Goal: Transaction & Acquisition: Purchase product/service

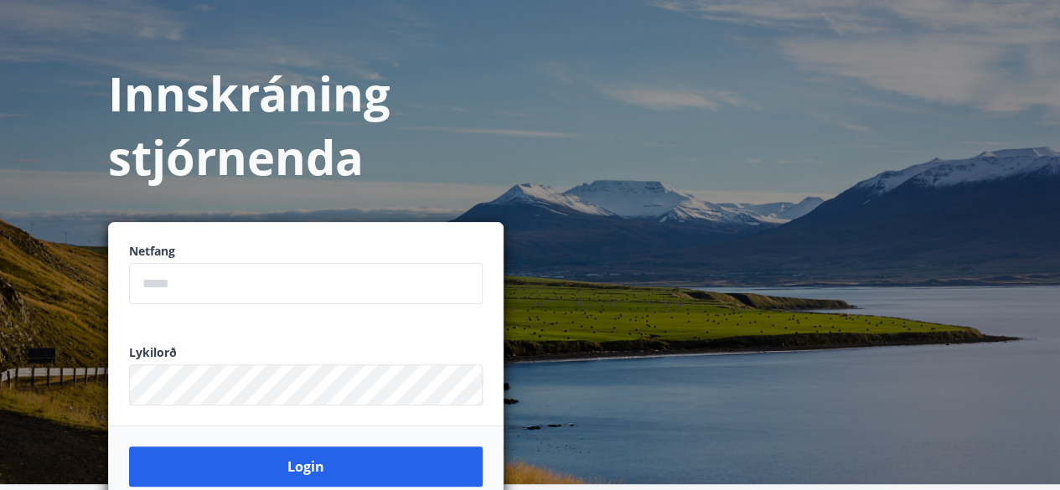
scroll to position [74, 0]
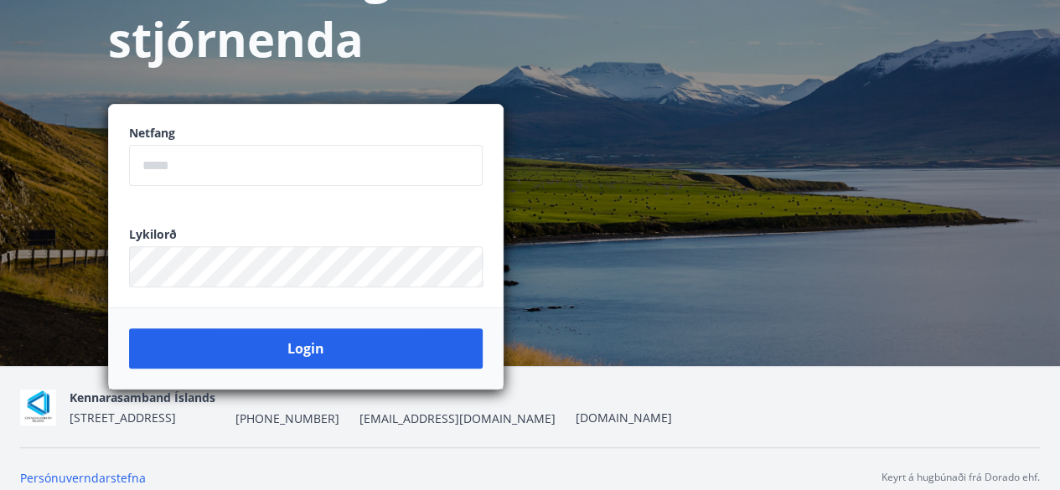
scroll to position [207, 0]
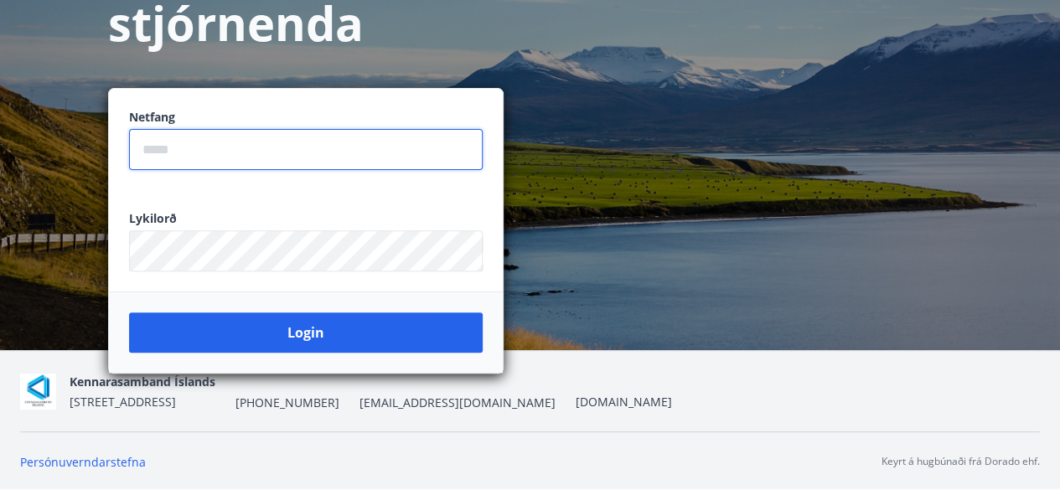
click at [298, 159] on input "email" at bounding box center [306, 149] width 354 height 41
type input "**********"
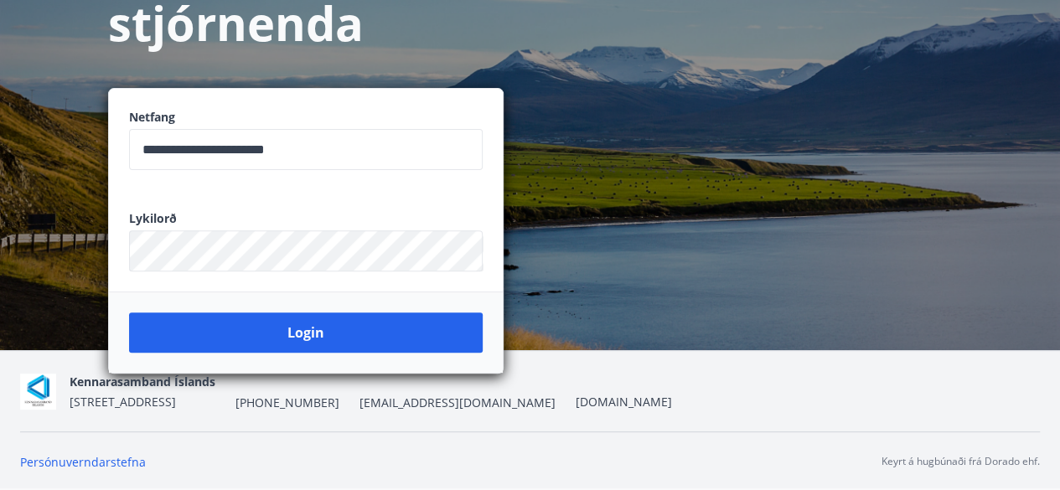
click at [232, 252] on div "Lykilorð ​" at bounding box center [306, 240] width 394 height 101
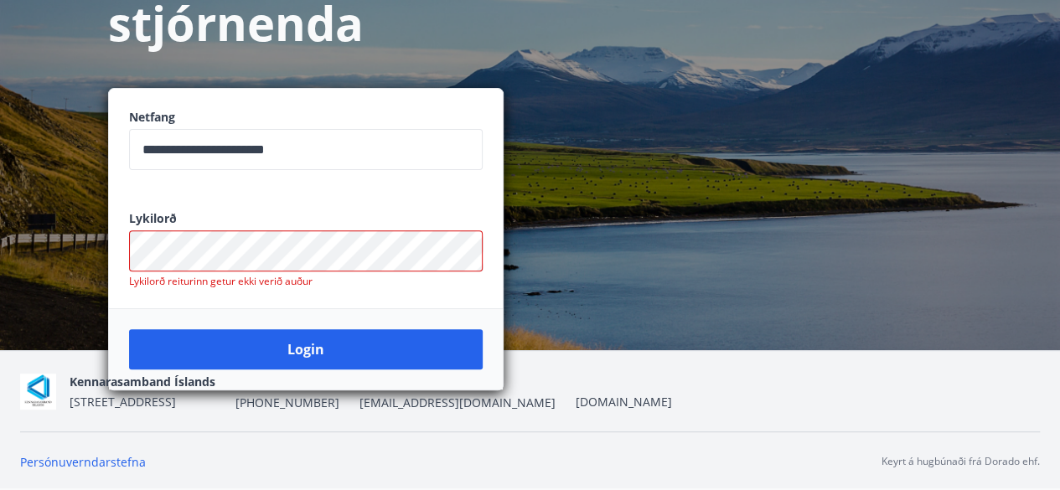
scroll to position [0, 0]
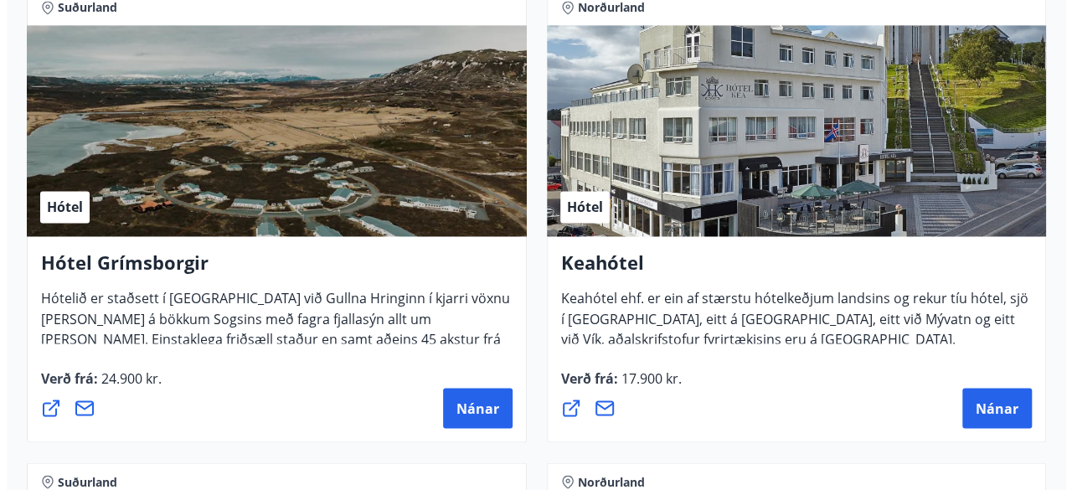
scroll to position [1270, 0]
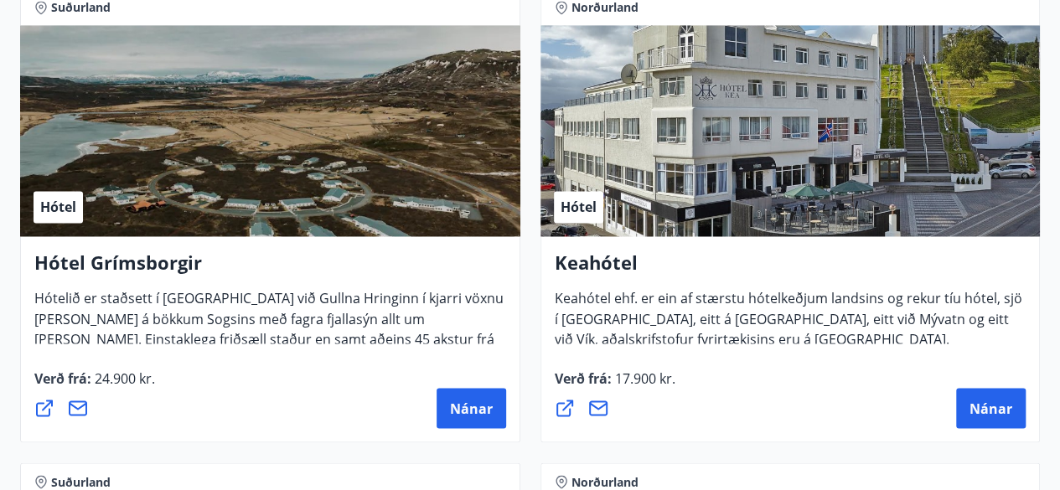
drag, startPoint x: 470, startPoint y: 408, endPoint x: 378, endPoint y: 291, distance: 149.2
click at [378, 291] on span "Hótelið er staðsett í [GEOGRAPHIC_DATA] við Gullna Hringinn í kjarri vöxnu [PER…" at bounding box center [268, 335] width 469 height 92
click at [455, 404] on span "Nánar" at bounding box center [471, 408] width 43 height 18
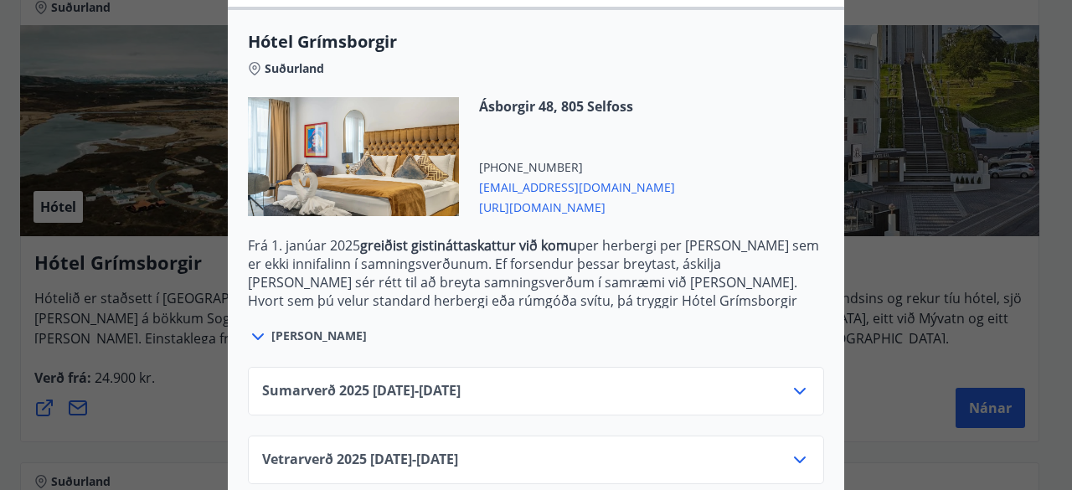
scroll to position [464, 0]
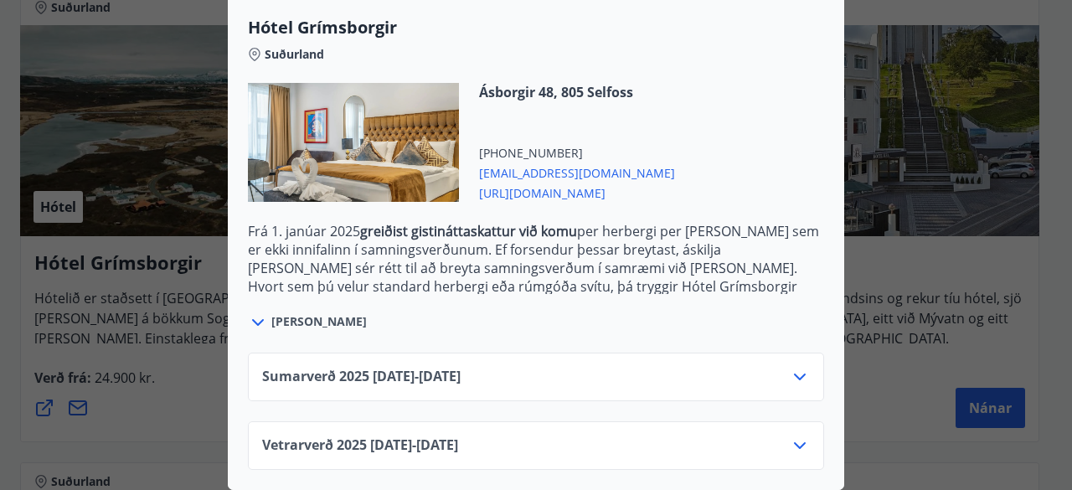
click at [571, 382] on div "Sumarverð 2025 16.05.25 - 30.09.25" at bounding box center [536, 384] width 548 height 34
click at [594, 369] on div "Sumarverð 2025 16.05.25 - 30.09.25" at bounding box center [536, 384] width 548 height 34
drag, startPoint x: 466, startPoint y: 365, endPoint x: 801, endPoint y: 369, distance: 335.2
click at [801, 369] on div "Sumarverð 2025 16.05.25 - 30.09.25" at bounding box center [536, 384] width 548 height 34
click at [801, 369] on icon at bounding box center [800, 377] width 20 height 20
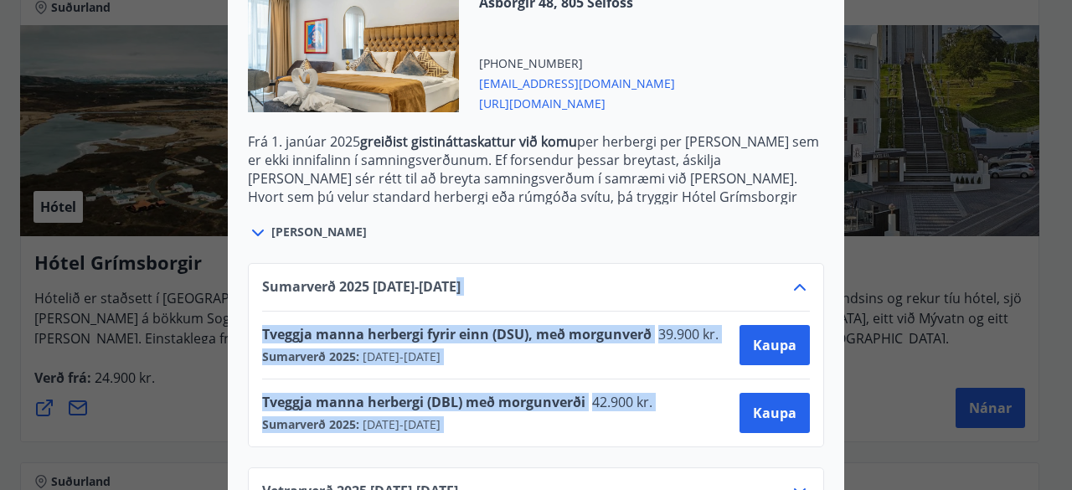
scroll to position [600, 0]
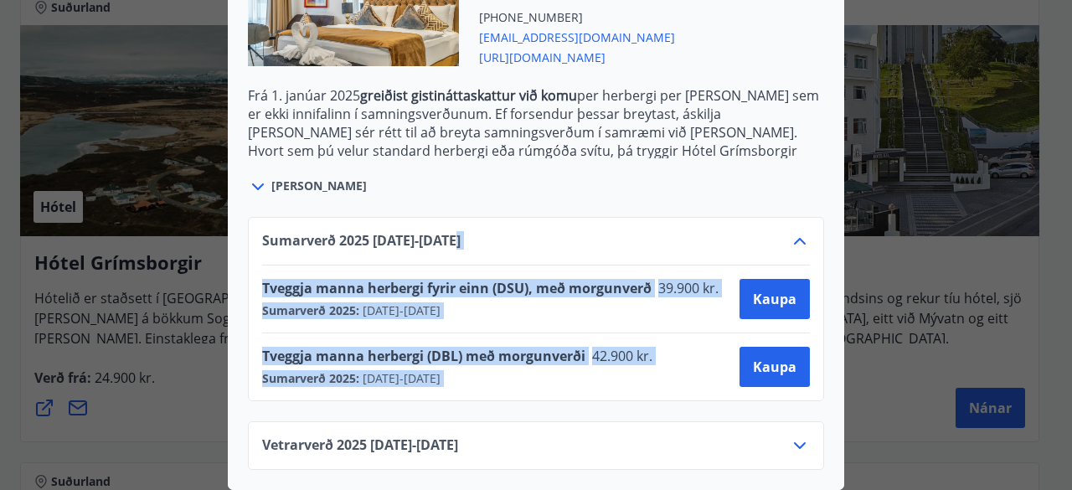
click at [650, 398] on div "Sumarverð 2025 16.05.25 - 30.09.25 Tveggja manna herbergi fyrir einn (DSU), með…" at bounding box center [536, 333] width 617 height 273
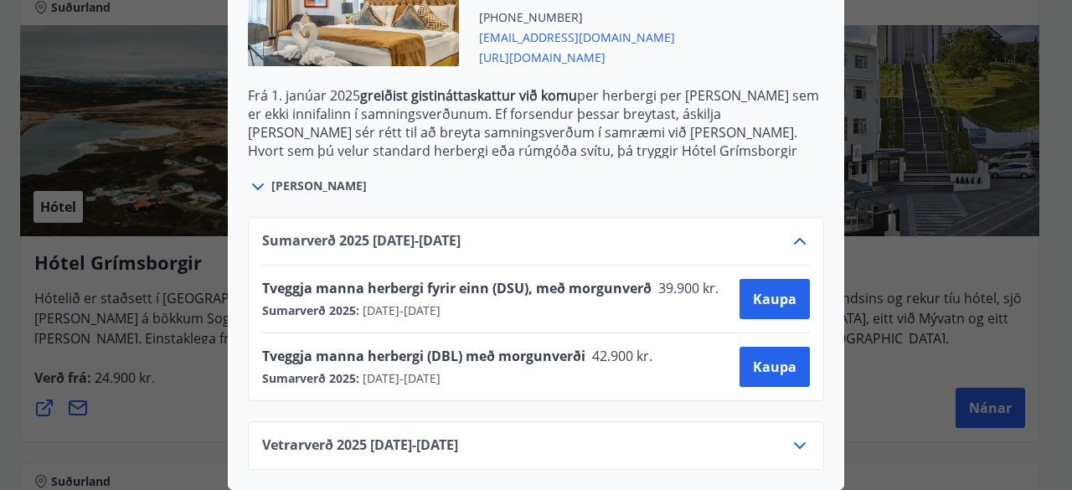
click at [804, 432] on div "Vetrarverð 2025 01.10.25 - 21.12.25" at bounding box center [536, 445] width 576 height 49
click at [798, 436] on icon at bounding box center [800, 446] width 20 height 20
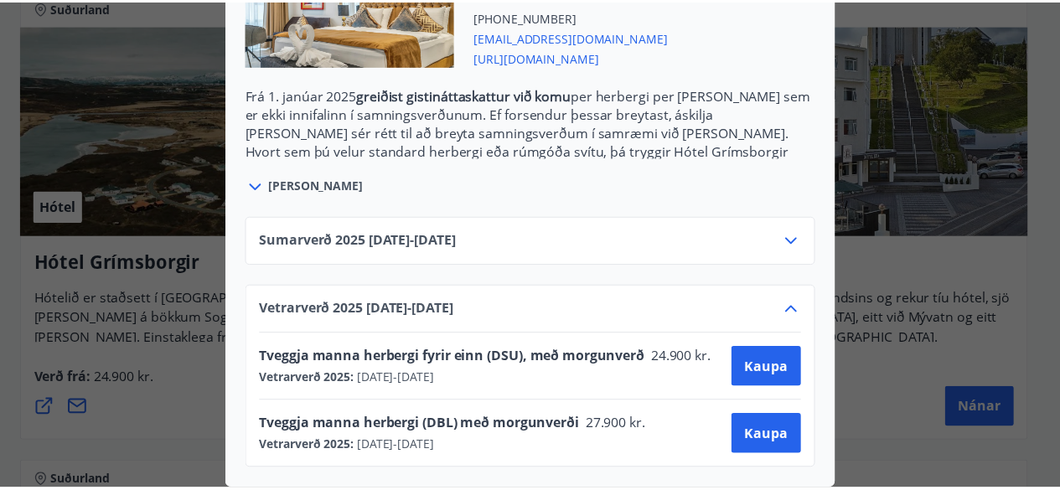
scroll to position [0, 0]
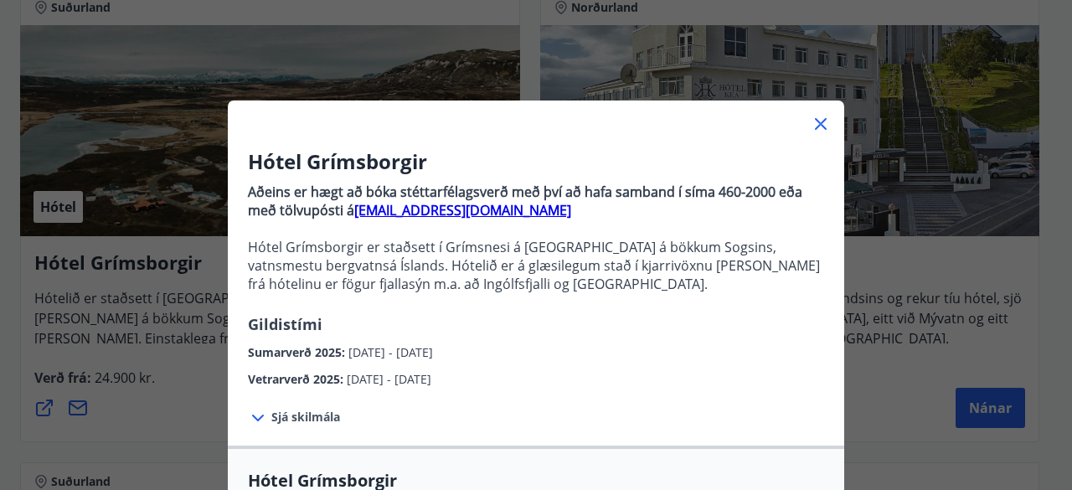
click at [884, 189] on div "Hótel Grímsborgir Aðeins er hægt að bóka stéttarfélagsverð með því að hafa samb…" at bounding box center [536, 245] width 1072 height 490
click at [813, 127] on icon at bounding box center [821, 124] width 20 height 20
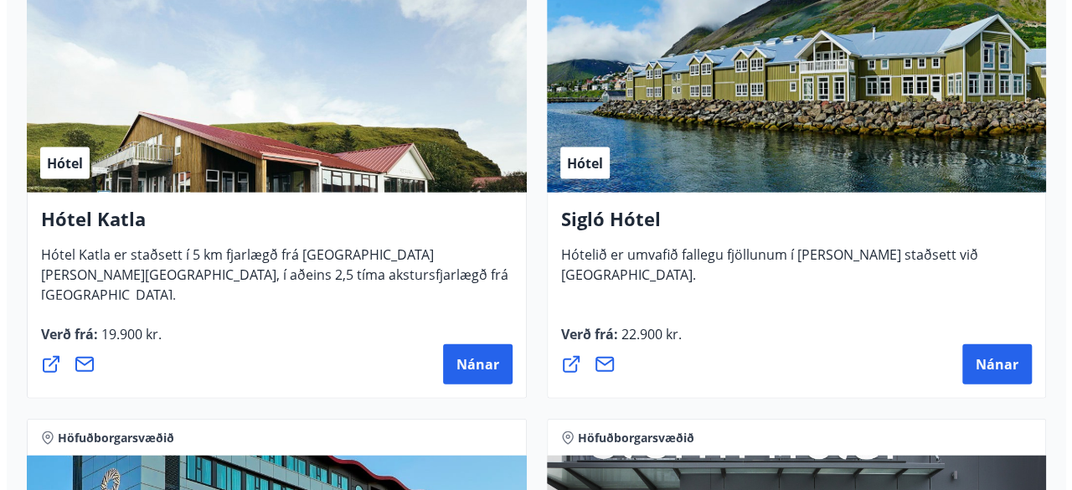
scroll to position [1790, 0]
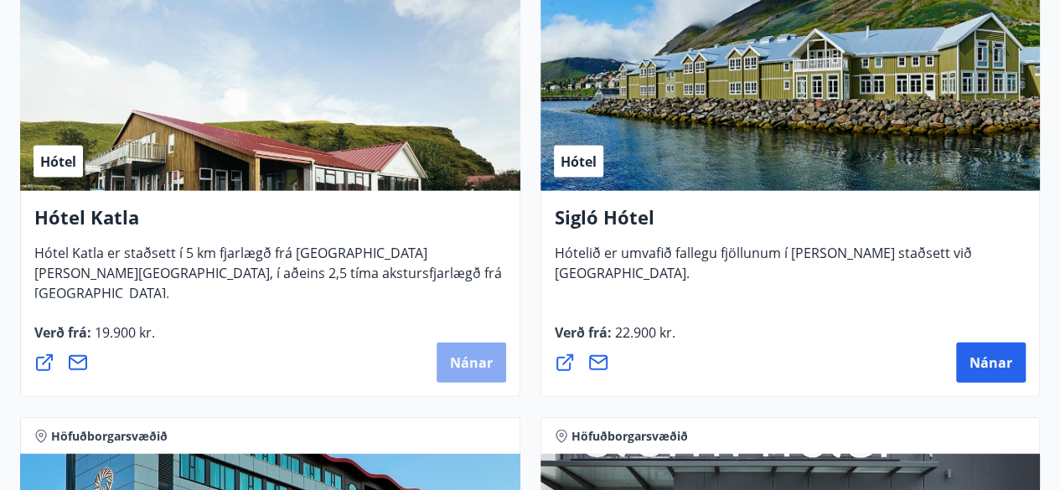
click at [482, 369] on span "Nánar" at bounding box center [471, 363] width 43 height 18
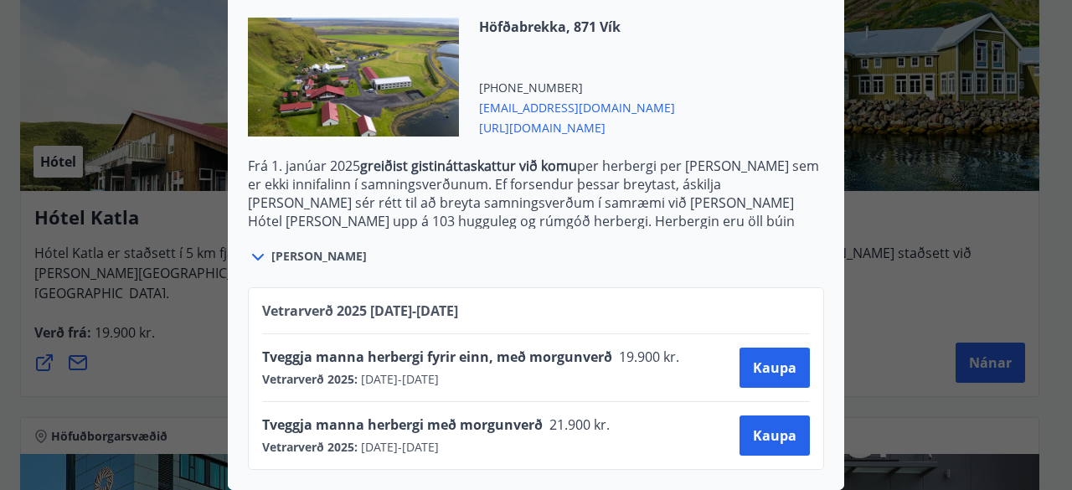
scroll to position [677, 0]
click at [772, 359] on span "Kaupa" at bounding box center [775, 368] width 44 height 18
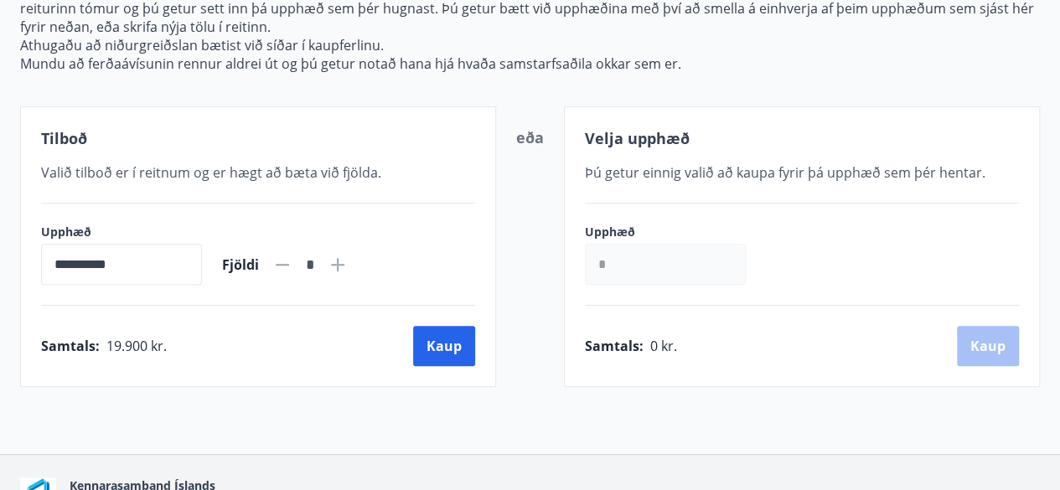
scroll to position [225, 0]
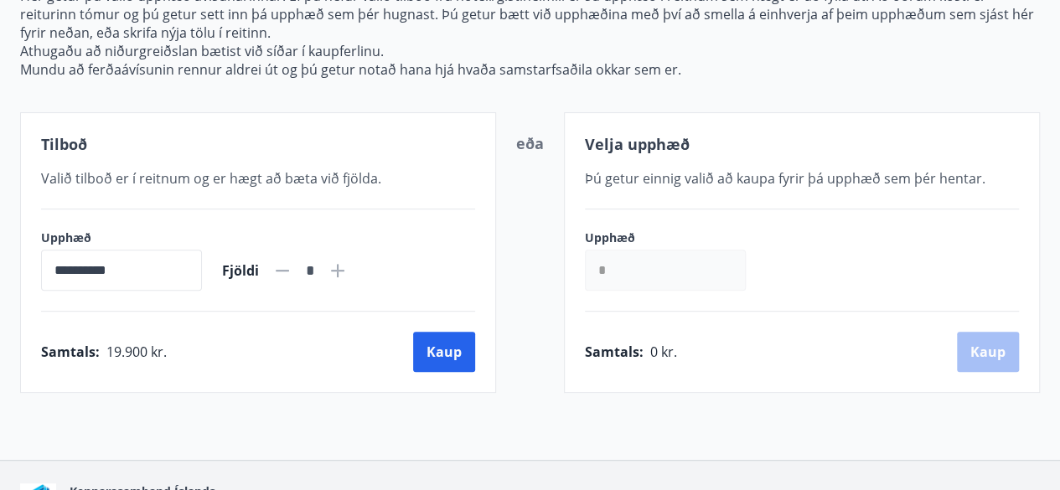
click at [348, 265] on icon at bounding box center [338, 271] width 20 height 20
type input "*"
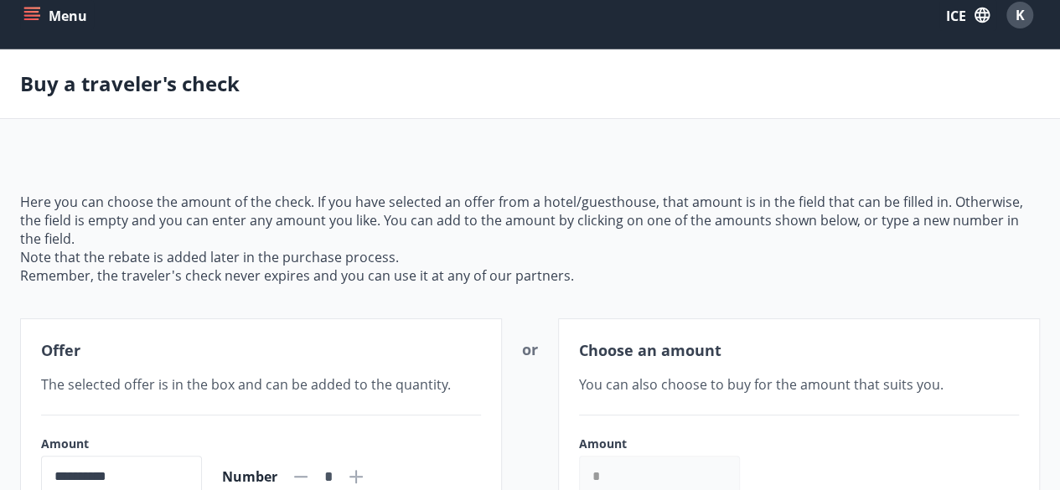
scroll to position [0, 0]
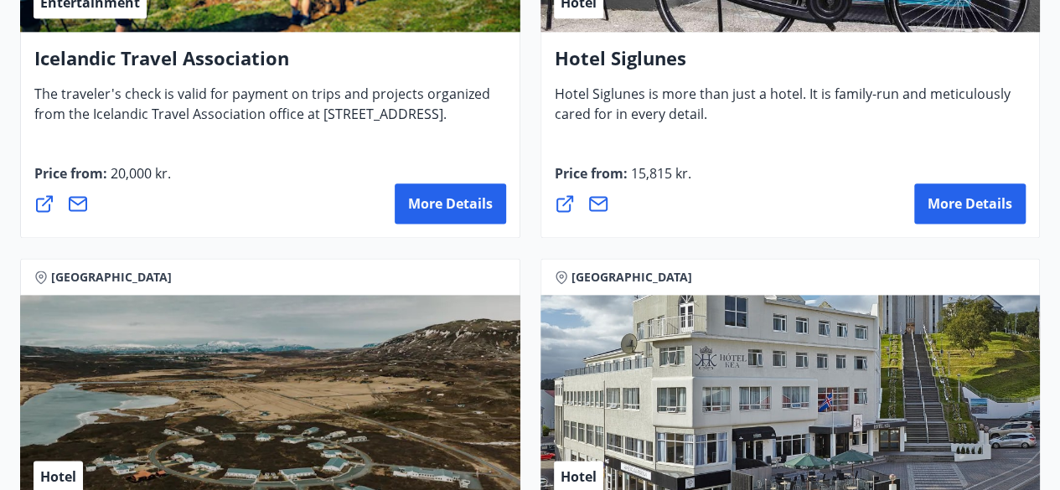
scroll to position [999, 0]
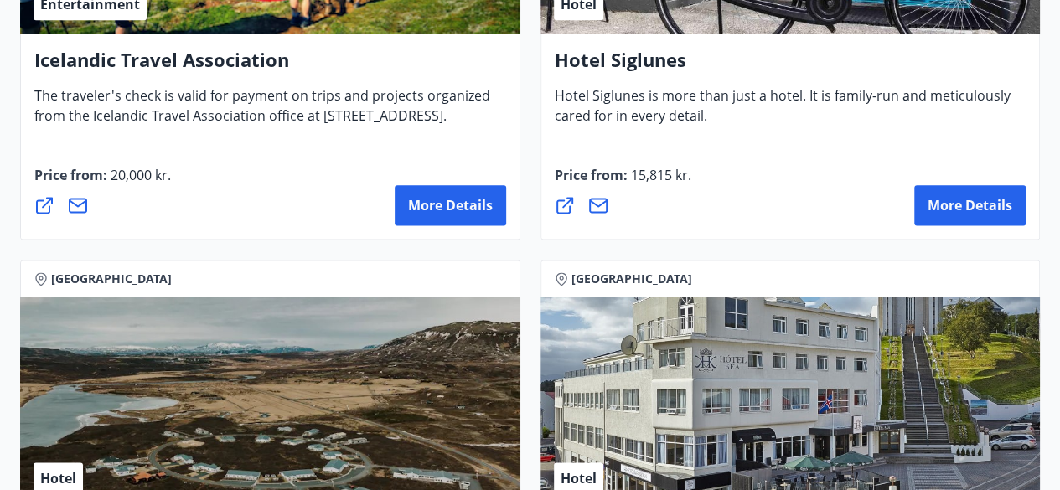
drag, startPoint x: 970, startPoint y: 194, endPoint x: 558, endPoint y: 209, distance: 412.5
click at [558, 209] on icon at bounding box center [565, 205] width 20 height 20
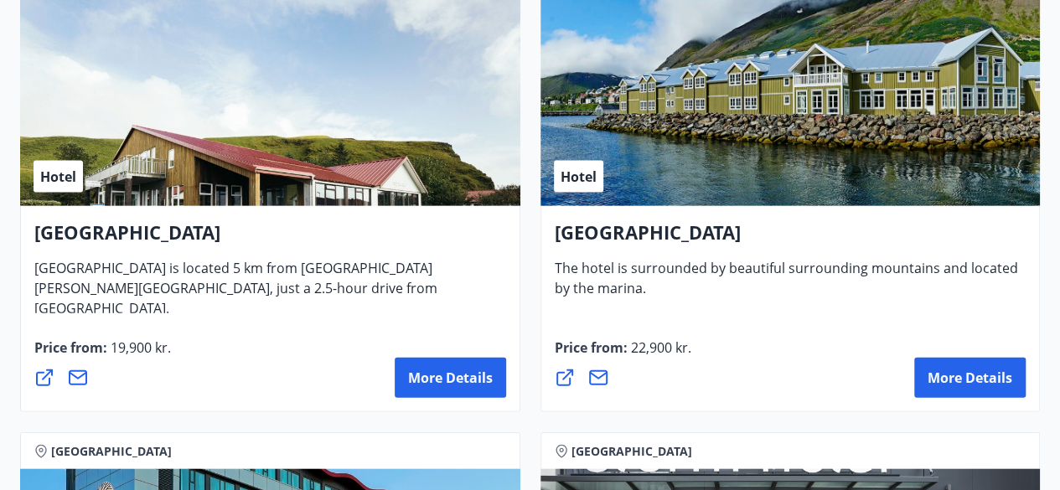
scroll to position [1776, 0]
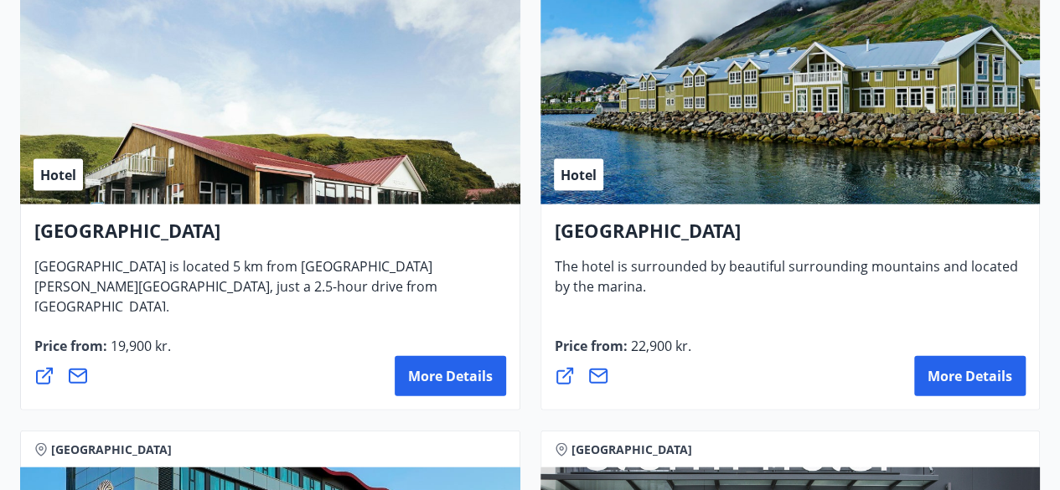
click at [44, 368] on icon at bounding box center [44, 376] width 20 height 20
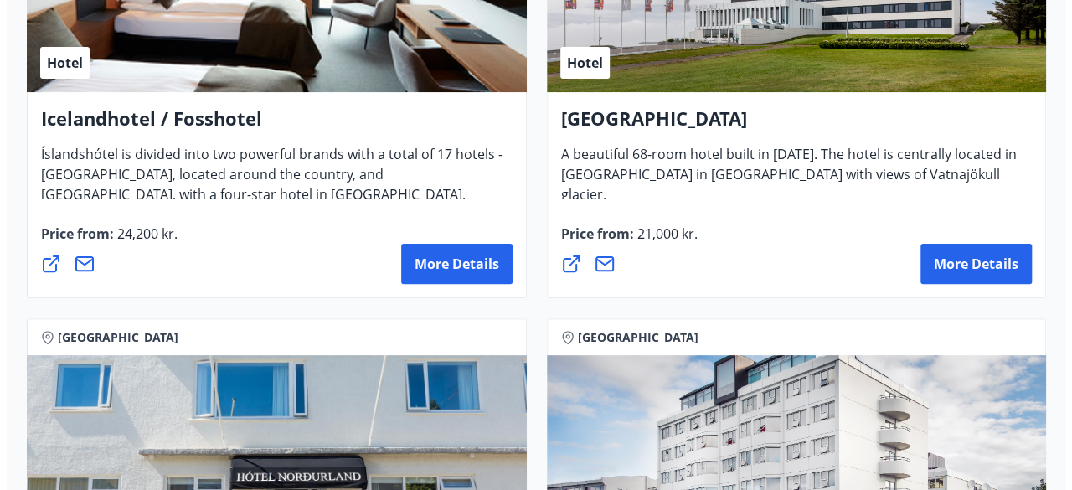
scroll to position [3278, 0]
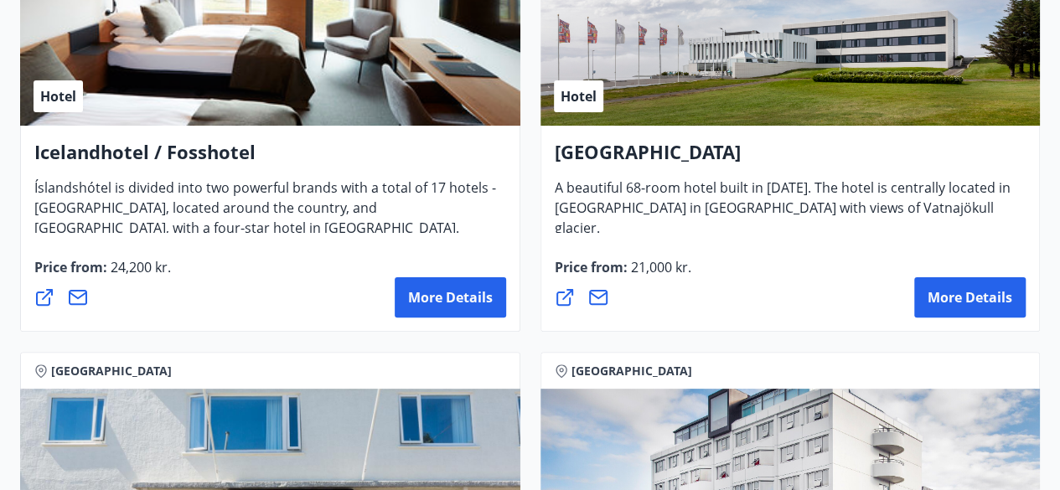
click at [565, 296] on icon at bounding box center [564, 297] width 17 height 17
drag, startPoint x: 971, startPoint y: 290, endPoint x: 1017, endPoint y: 302, distance: 47.8
click at [1017, 302] on button "More details" at bounding box center [969, 297] width 111 height 40
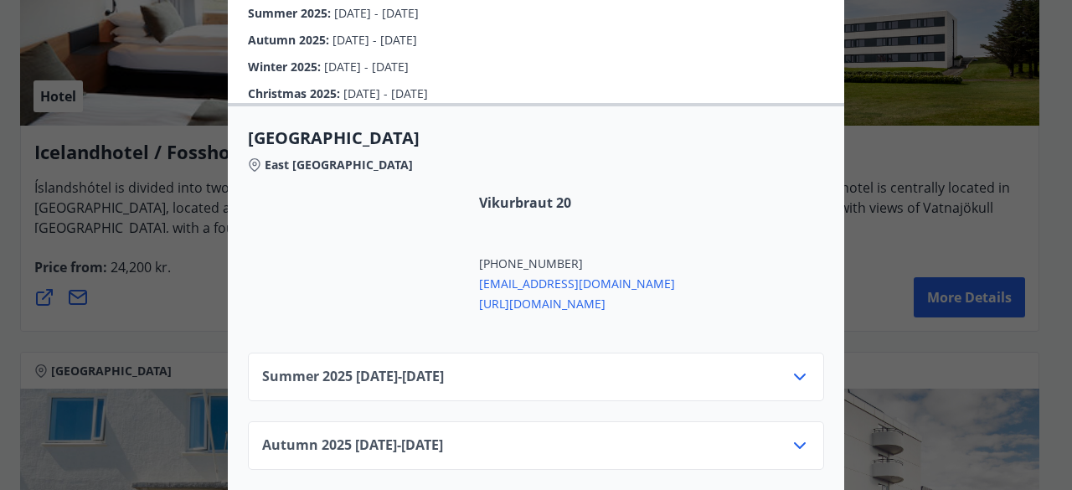
scroll to position [726, 0]
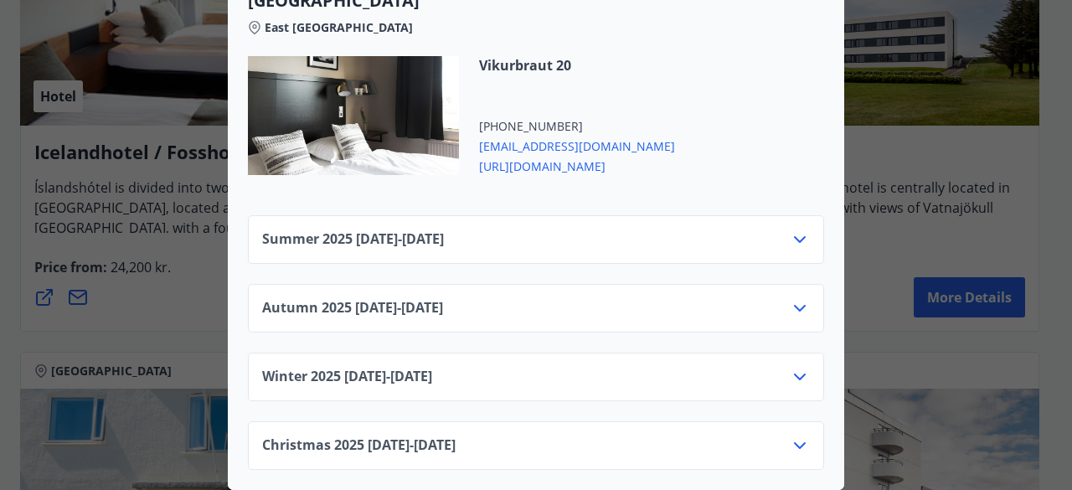
click at [623, 217] on div "Summer 2025 01.06.25 - 30.09.25" at bounding box center [536, 239] width 576 height 49
click at [617, 230] on div "Summer 2025 01.06.25 - 30.09.25" at bounding box center [536, 247] width 548 height 34
click at [801, 232] on icon at bounding box center [800, 240] width 20 height 20
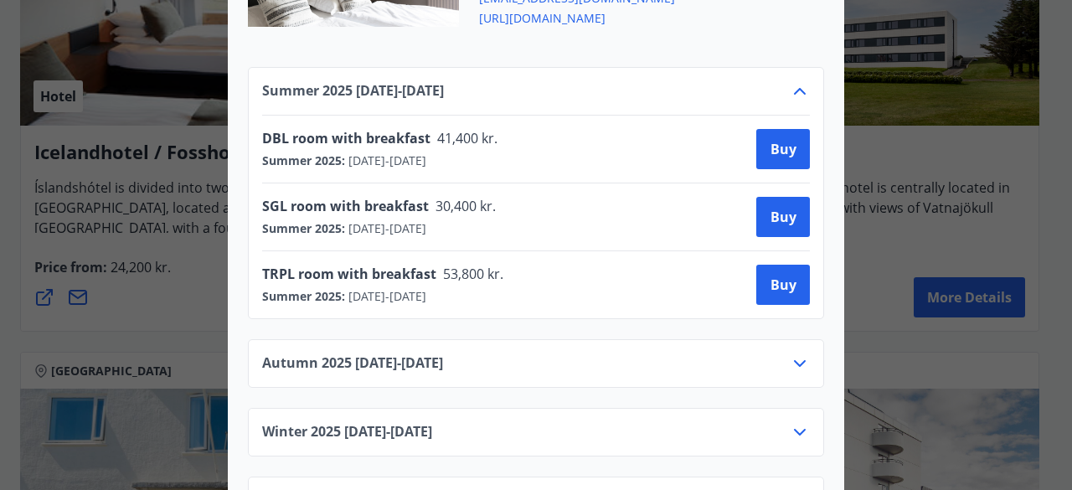
scroll to position [867, 0]
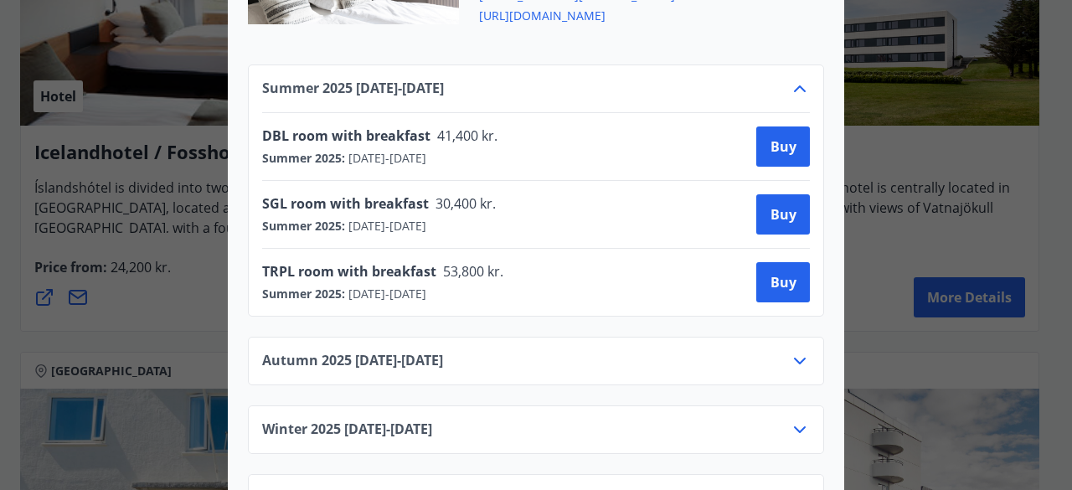
click at [685, 357] on div "Autumn 2025 01.10.25 - 31.10.25" at bounding box center [536, 368] width 548 height 34
click at [794, 363] on icon at bounding box center [800, 361] width 20 height 20
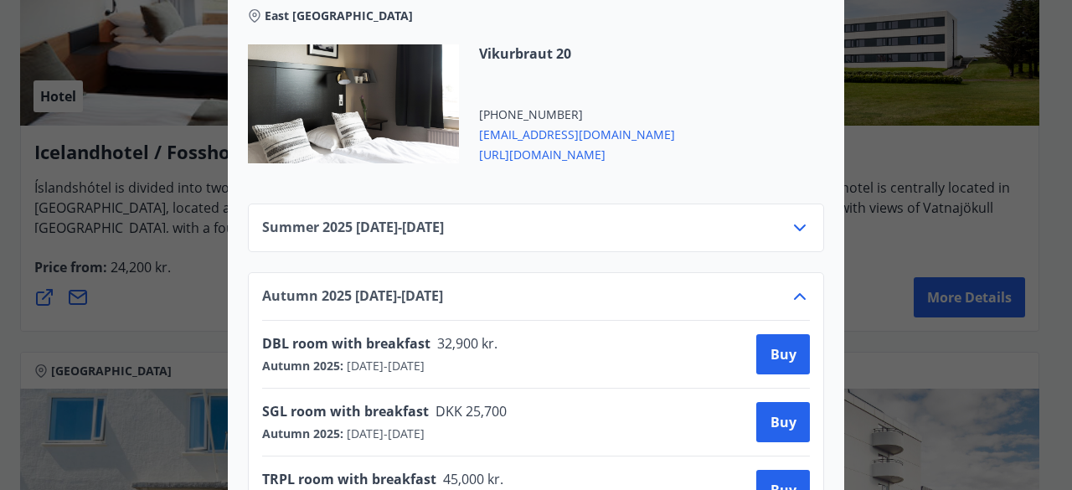
scroll to position [729, 0]
drag, startPoint x: 581, startPoint y: 152, endPoint x: 545, endPoint y: 153, distance: 36.1
click at [545, 153] on span "https://www.hotelhofn.is/" at bounding box center [577, 152] width 196 height 20
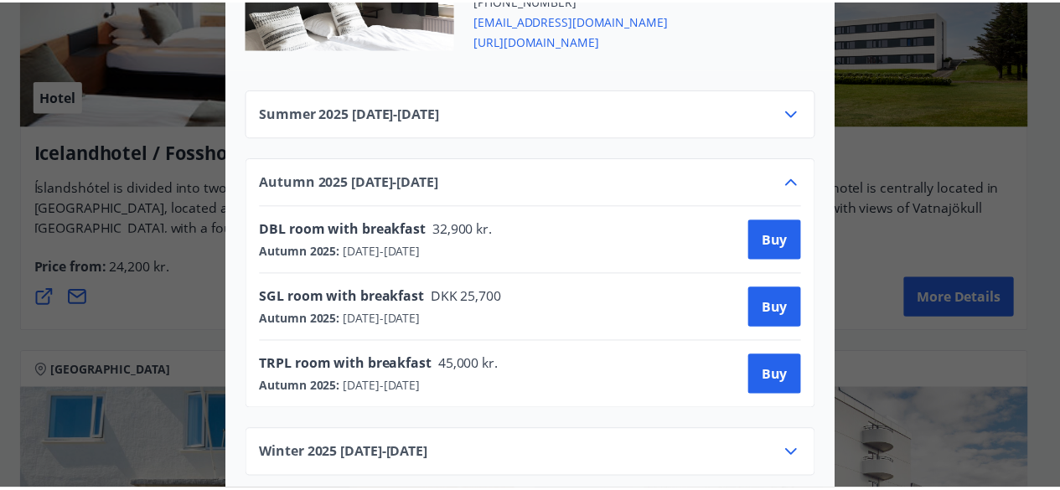
scroll to position [0, 0]
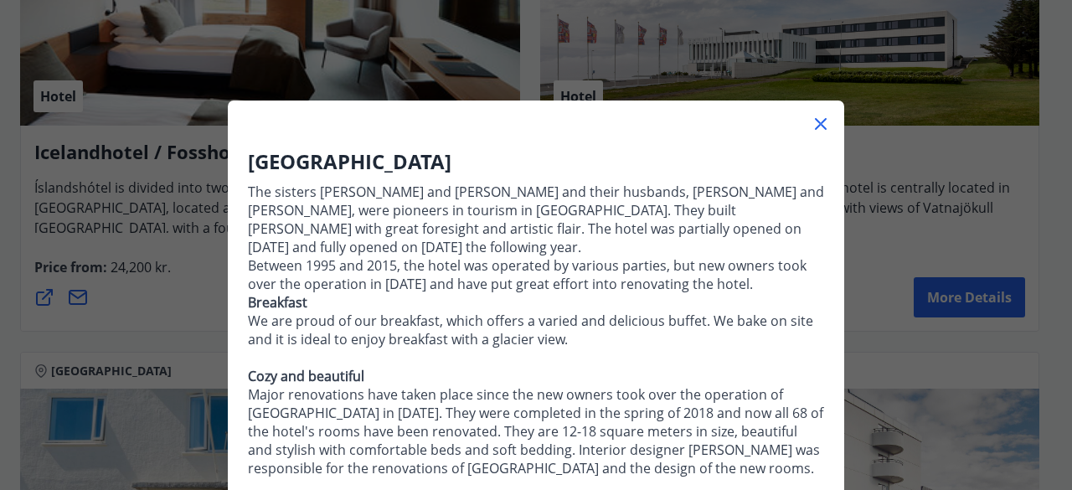
click at [119, 325] on div "Hotel Hofn The sisters Svava and Ólöf Sverrisdætur and their husbands, Árni Ste…" at bounding box center [536, 245] width 1072 height 490
click at [815, 131] on icon at bounding box center [821, 124] width 20 height 20
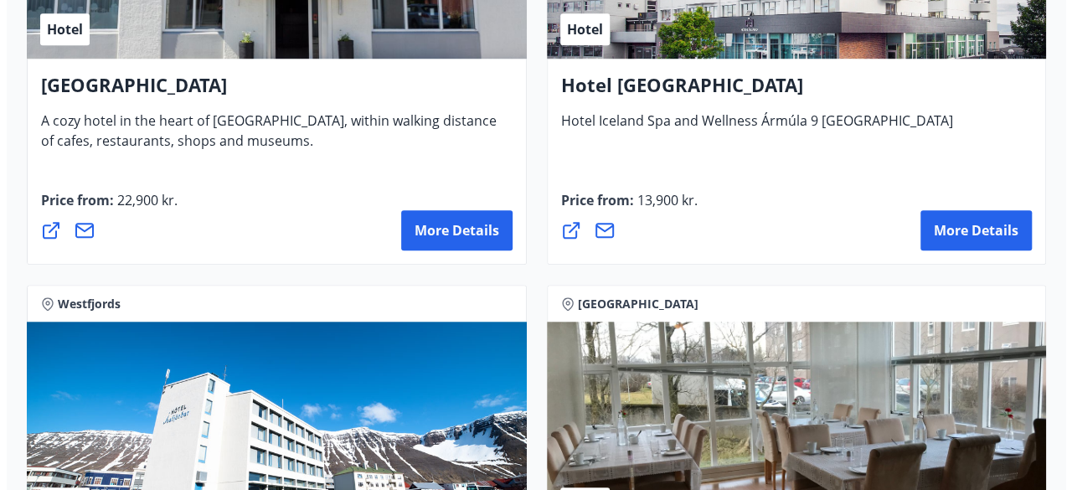
scroll to position [3794, 0]
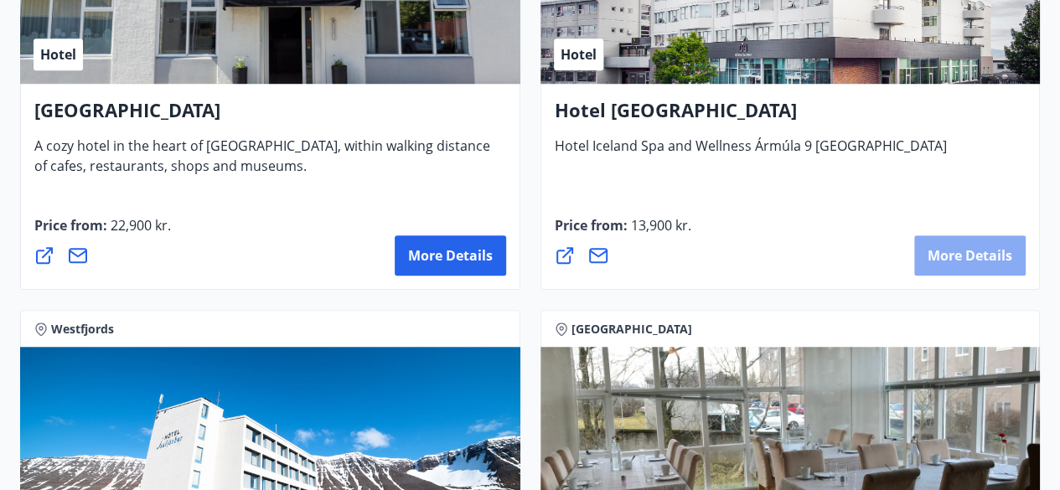
click at [972, 264] on button "More details" at bounding box center [969, 255] width 111 height 40
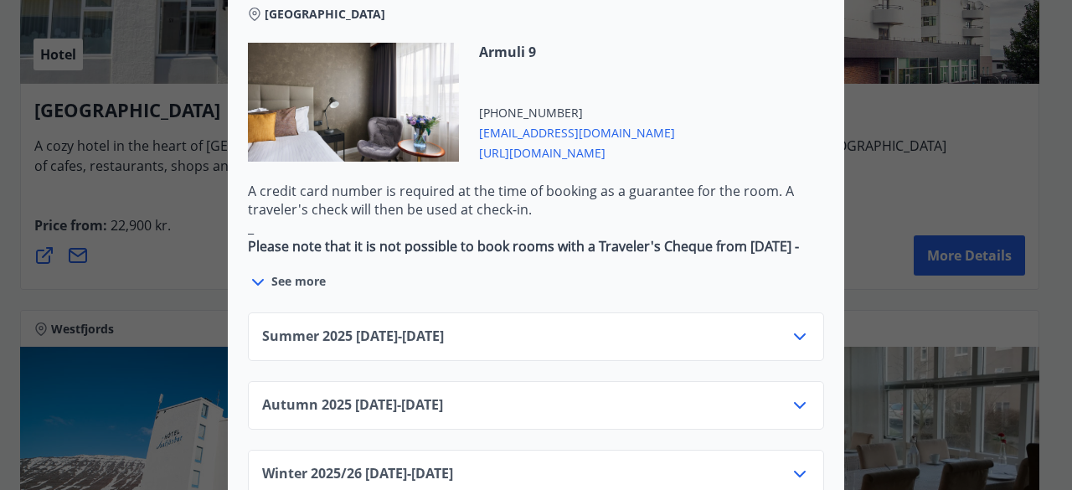
scroll to position [982, 0]
click at [644, 337] on div "Summer 2025 01.06.25 - 30.09.25" at bounding box center [536, 343] width 548 height 34
click at [800, 333] on icon at bounding box center [800, 336] width 20 height 20
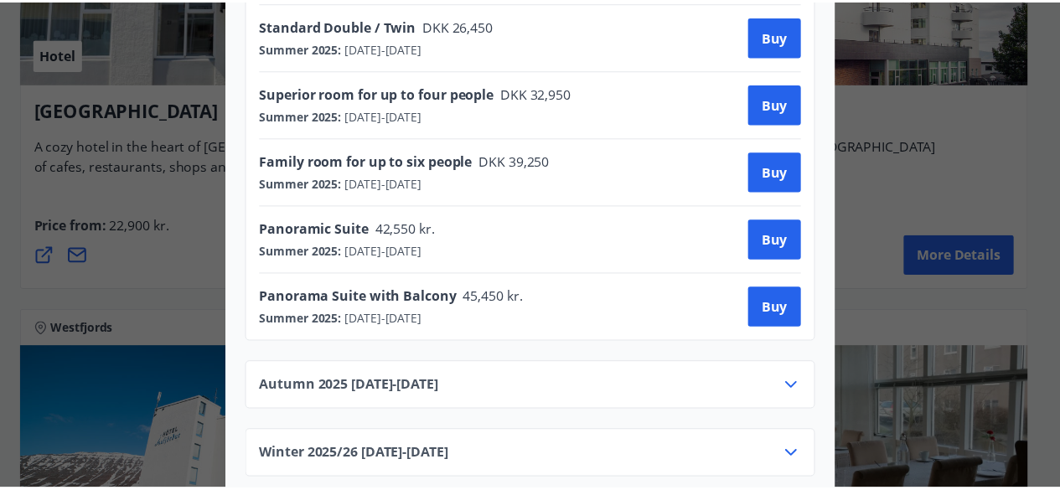
scroll to position [0, 0]
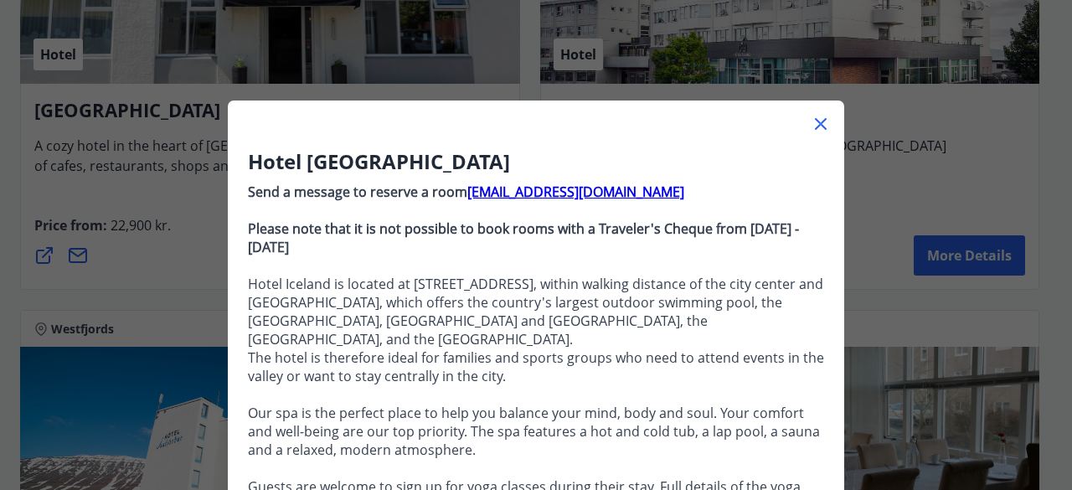
click at [163, 314] on div "Hotel Iceland Send a message to reserve a room reception@hotelisland.is Please …" at bounding box center [536, 245] width 1072 height 490
click at [814, 133] on icon at bounding box center [821, 124] width 20 height 20
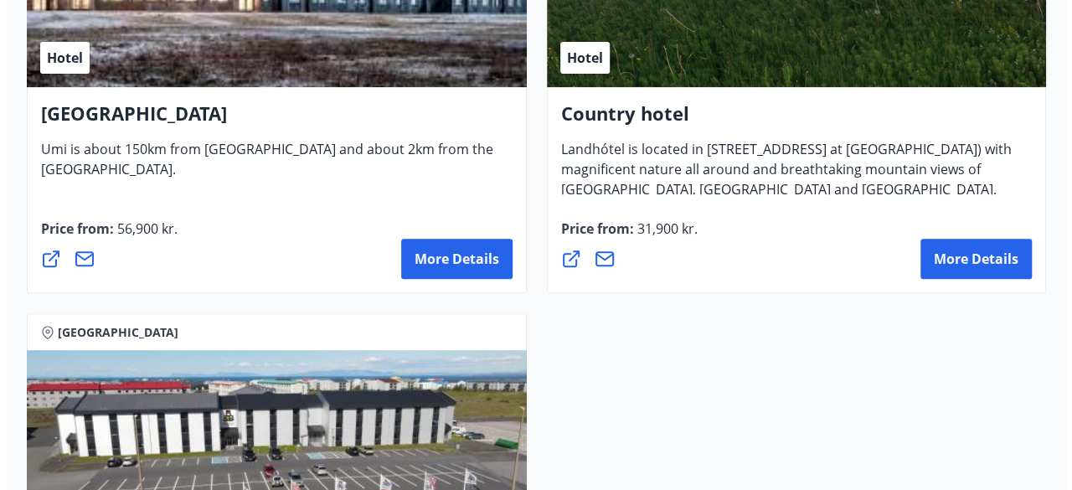
scroll to position [6621, 0]
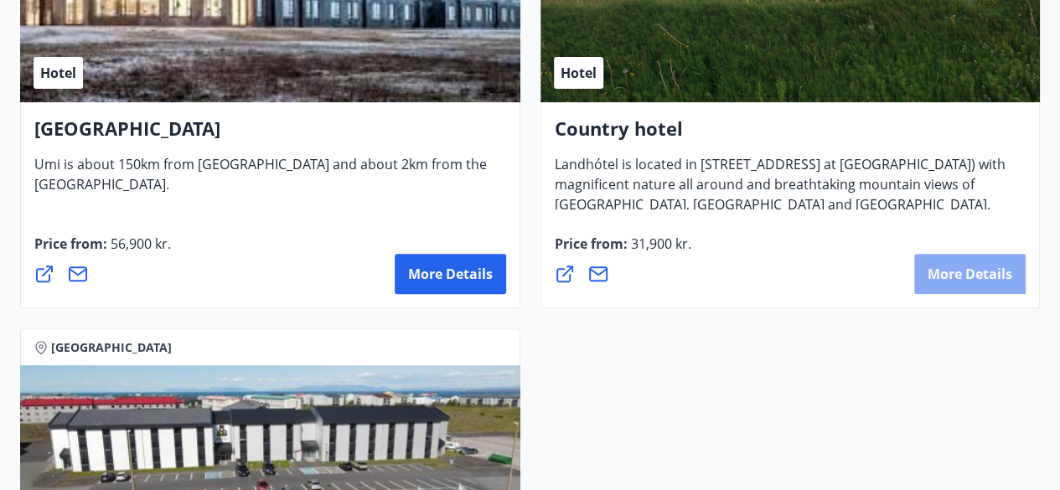
click at [970, 277] on font "More details" at bounding box center [969, 274] width 85 height 18
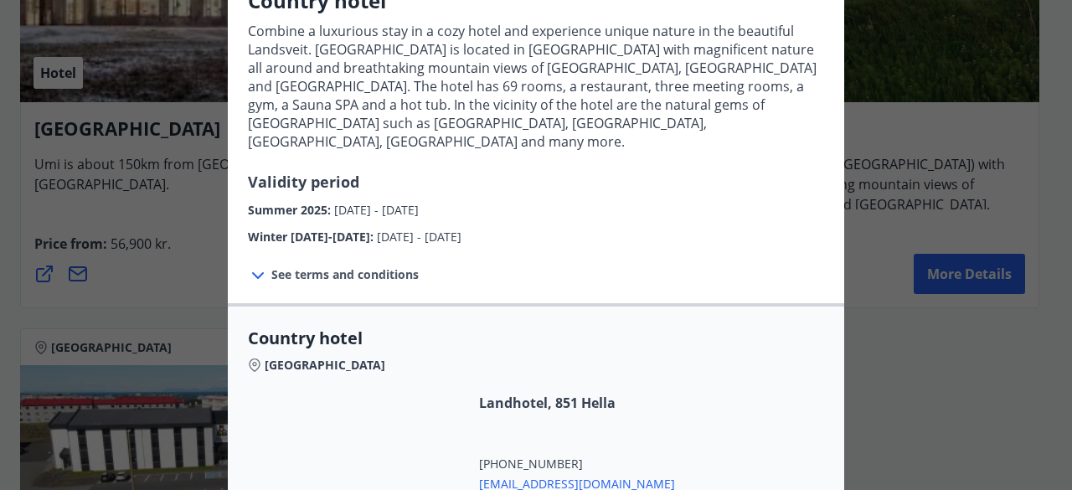
scroll to position [75, 0]
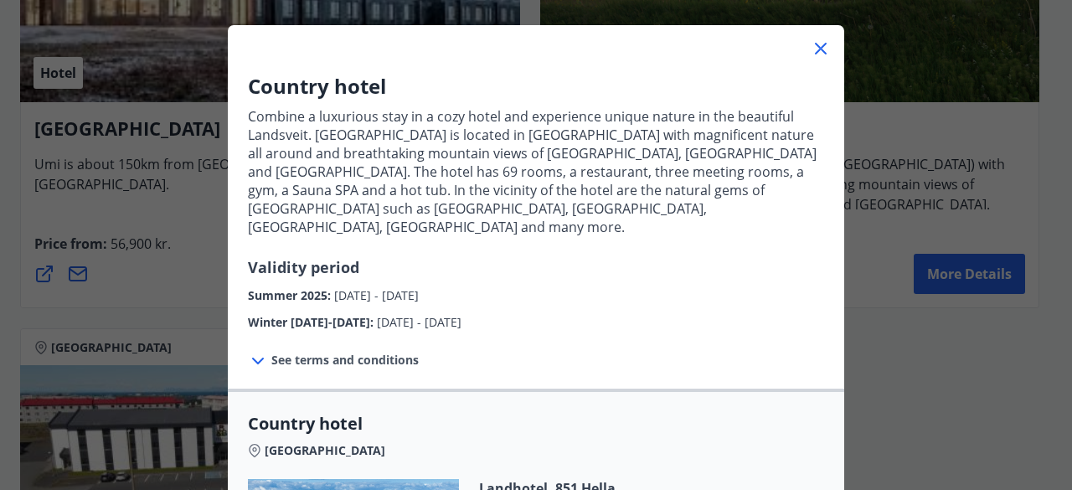
click at [367, 352] on font "See terms and conditions" at bounding box center [344, 360] width 147 height 16
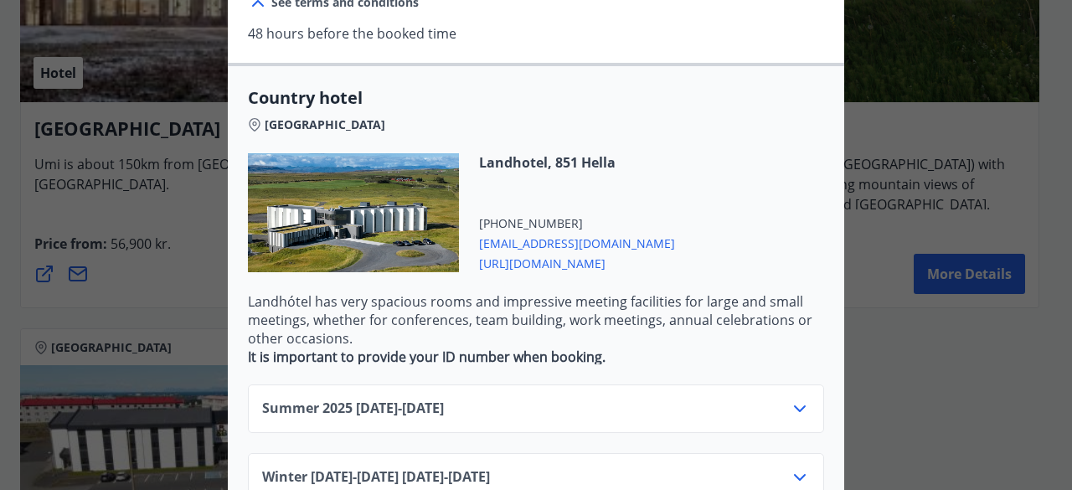
scroll to position [457, 0]
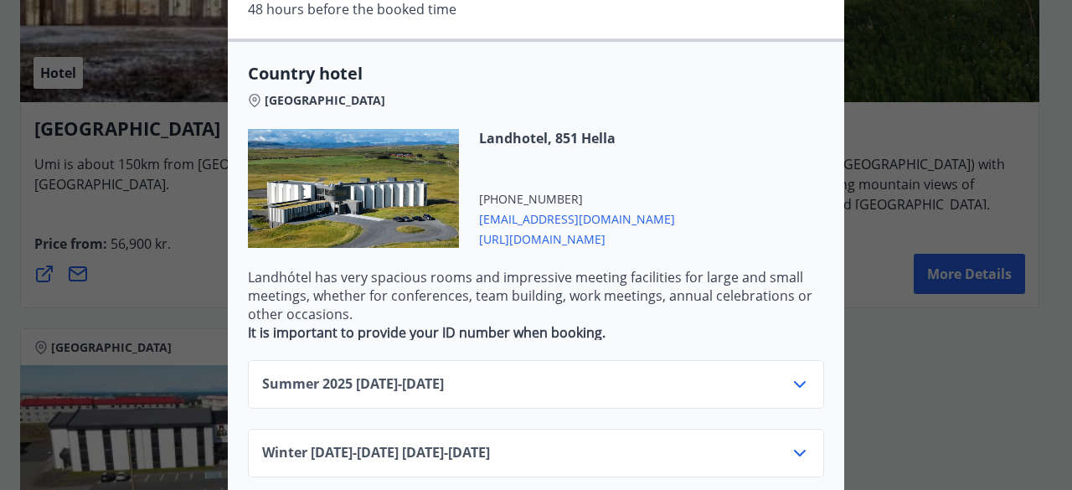
click at [793, 375] on icon at bounding box center [800, 385] width 20 height 20
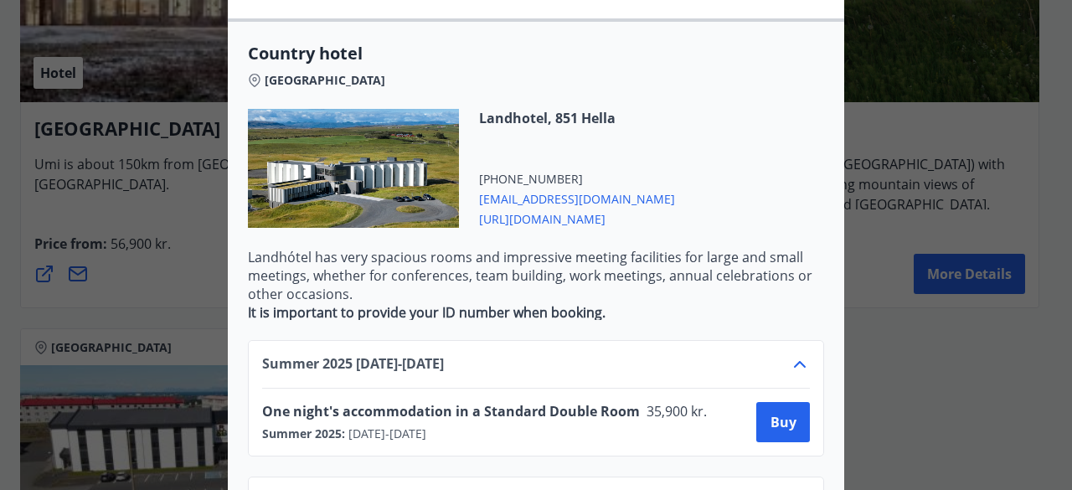
scroll to position [494, 0]
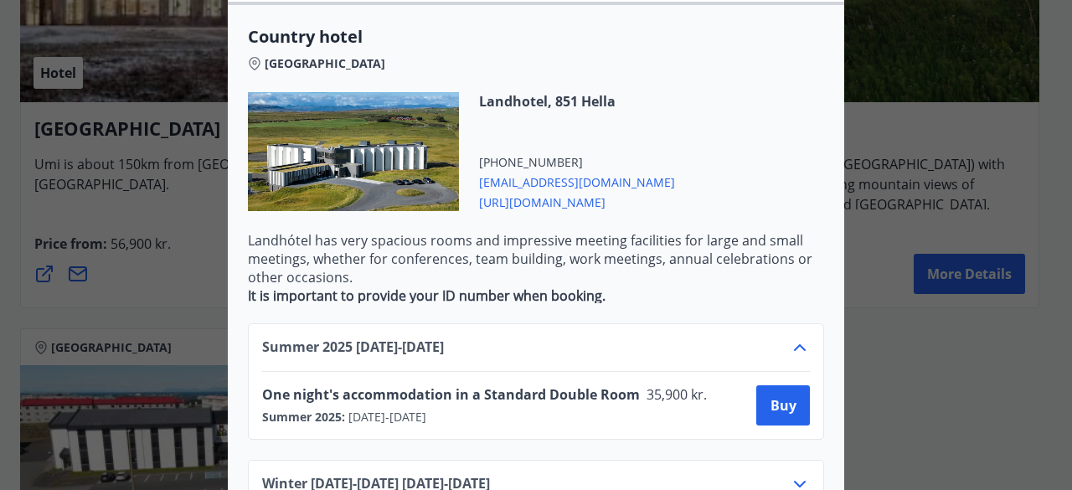
click at [628, 338] on div "Summer 2025 01.06.25 - 15.09.25" at bounding box center [536, 355] width 548 height 34
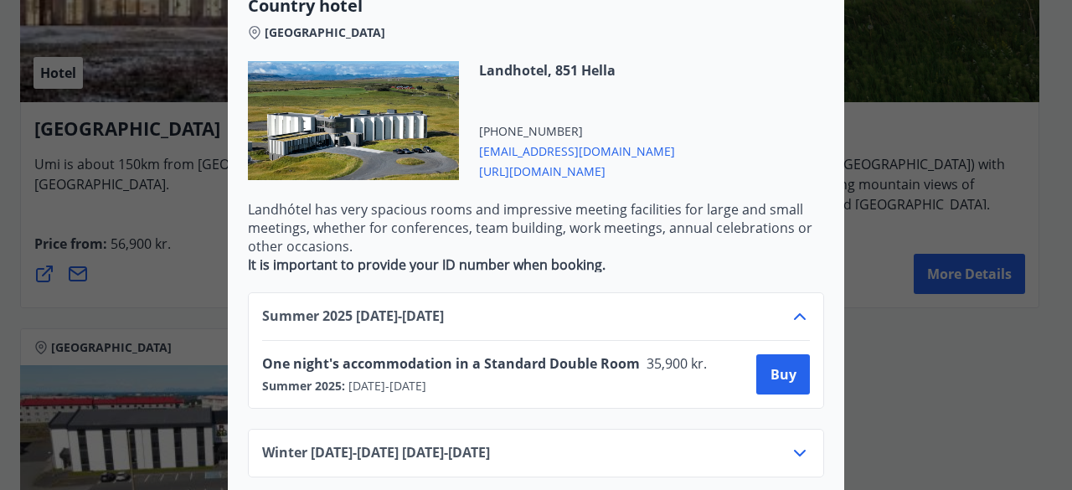
click at [774, 443] on div "Winter 2025-2026 16.09.25 - 31.05.26" at bounding box center [536, 460] width 548 height 34
click at [790, 443] on icon at bounding box center [800, 453] width 20 height 20
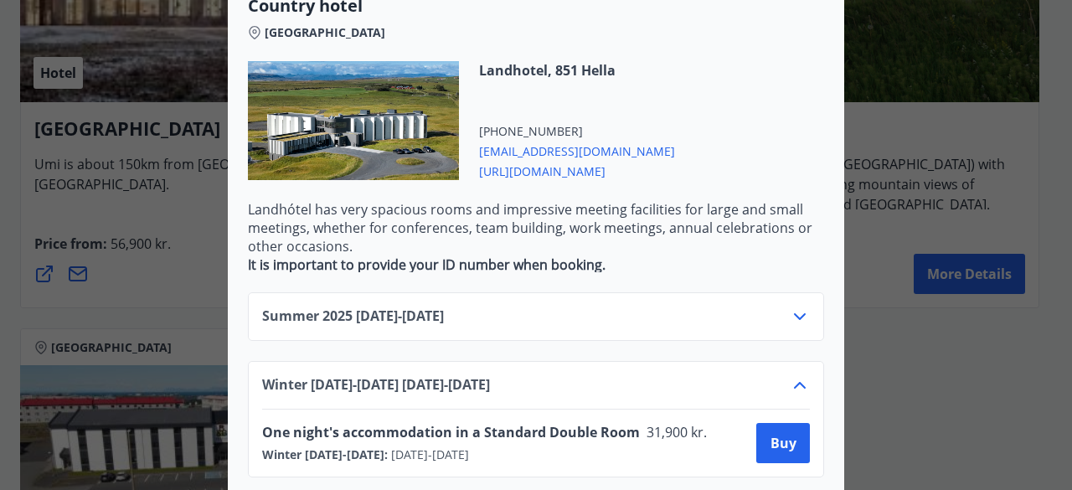
click at [791, 307] on icon at bounding box center [800, 317] width 20 height 20
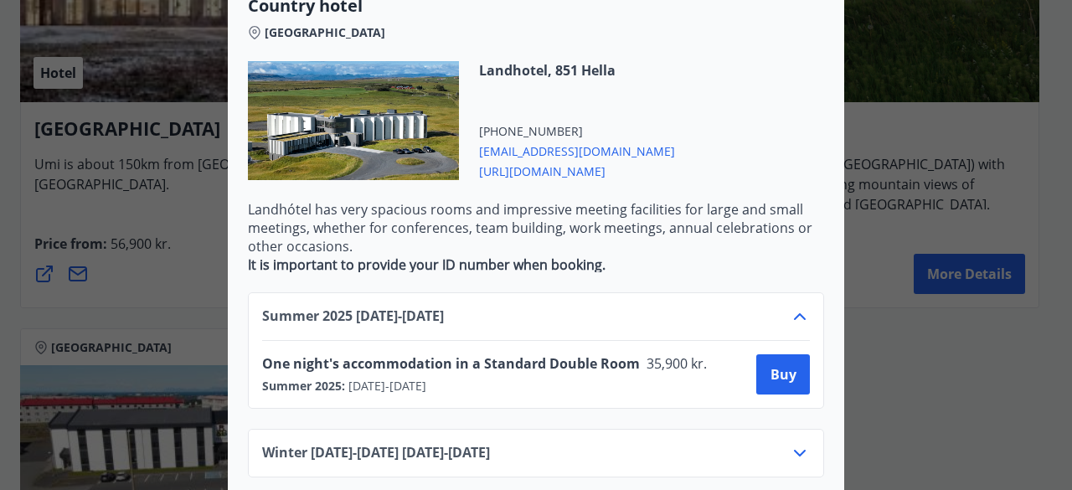
click at [565, 160] on span "https://landhotel.is/" at bounding box center [577, 170] width 196 height 20
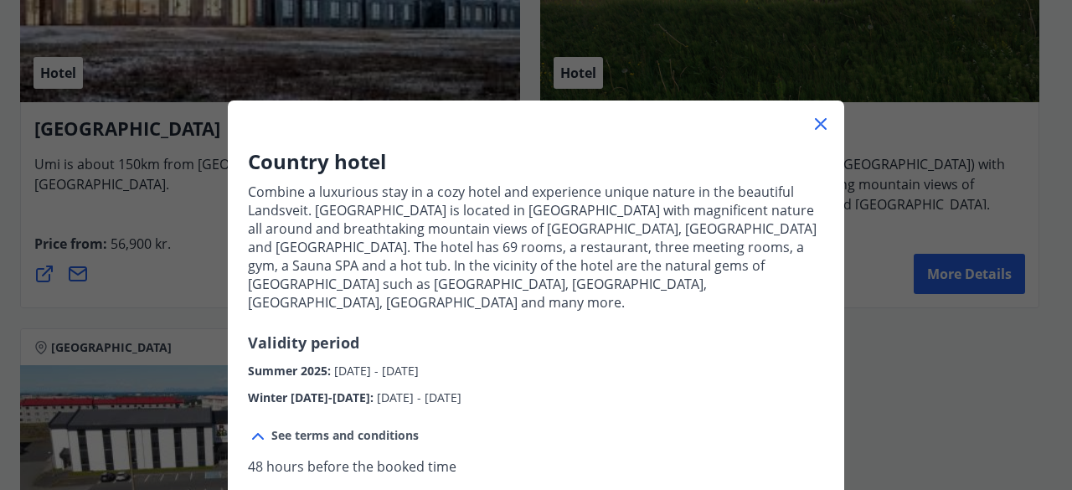
click at [112, 197] on div "Country hotel Combine a luxurious stay in a cozy hotel and experience unique na…" at bounding box center [536, 245] width 1072 height 490
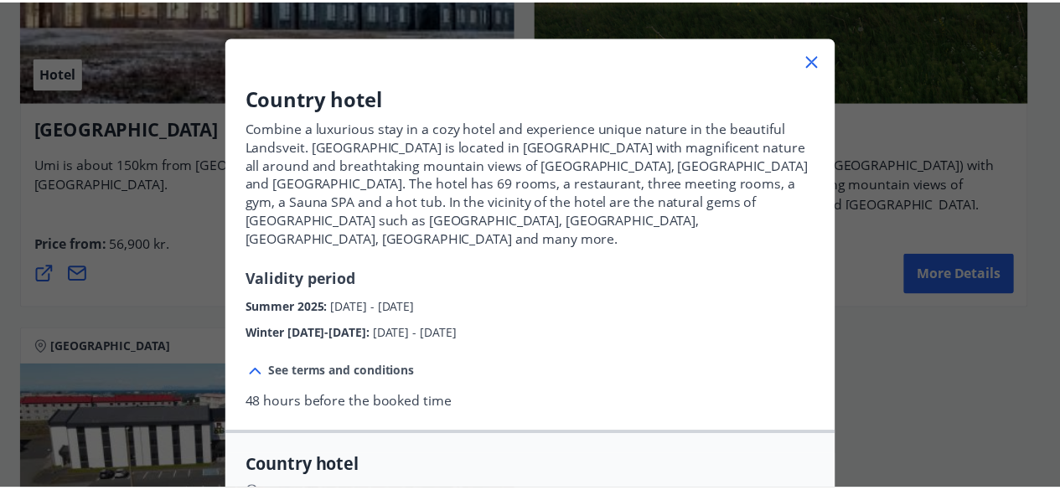
scroll to position [63, 0]
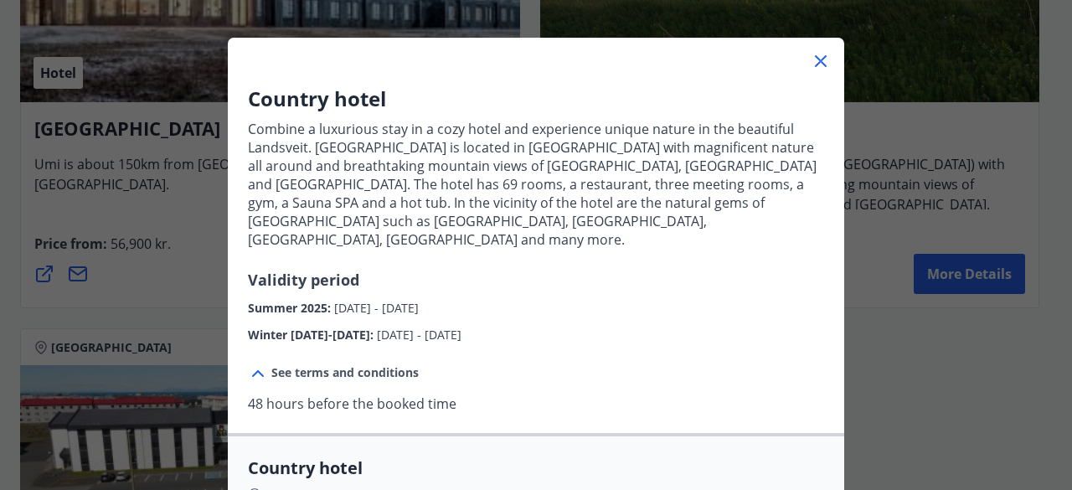
drag, startPoint x: 826, startPoint y: 59, endPoint x: 809, endPoint y: 62, distance: 16.9
click at [809, 62] on div at bounding box center [536, 55] width 617 height 34
click at [811, 62] on icon at bounding box center [821, 61] width 20 height 20
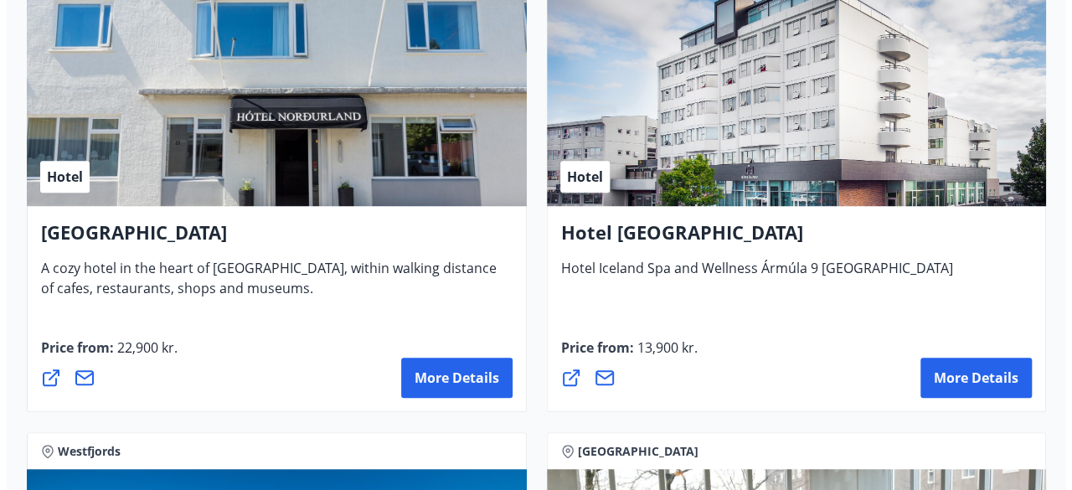
scroll to position [3668, 0]
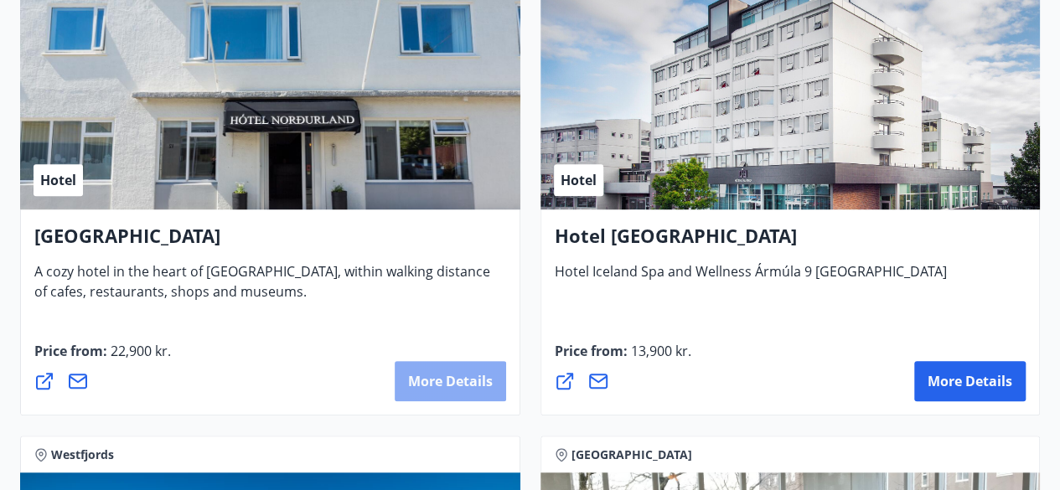
click at [435, 380] on font "More details" at bounding box center [450, 381] width 85 height 18
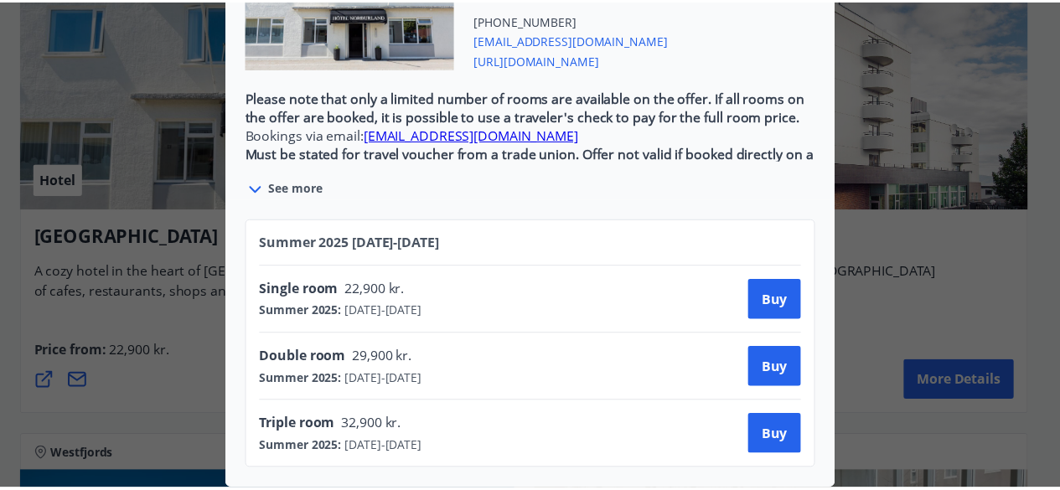
scroll to position [0, 0]
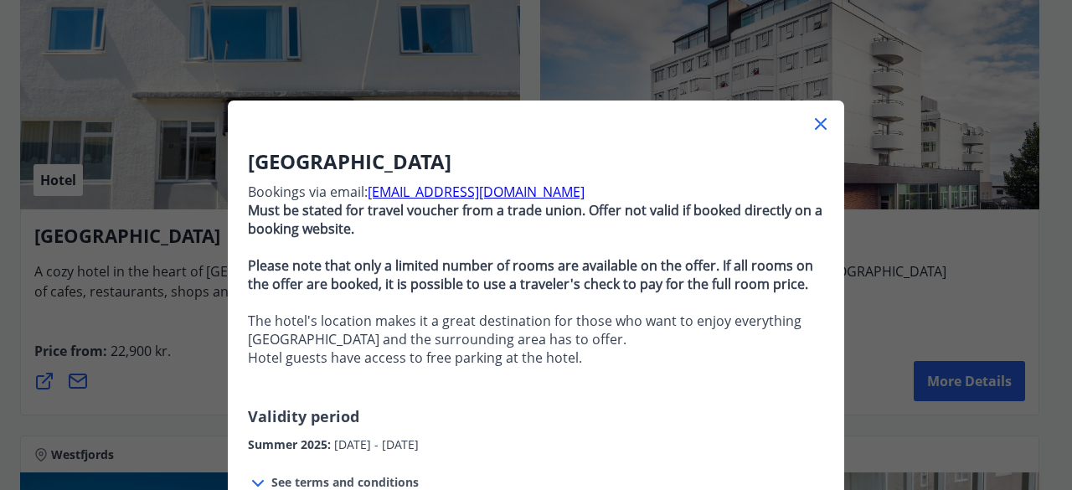
click at [148, 246] on div "Hotel North Iceland Bookings via email: booking@hotel-nordurland.is Must be sta…" at bounding box center [536, 245] width 1072 height 490
click at [819, 127] on icon at bounding box center [821, 124] width 20 height 20
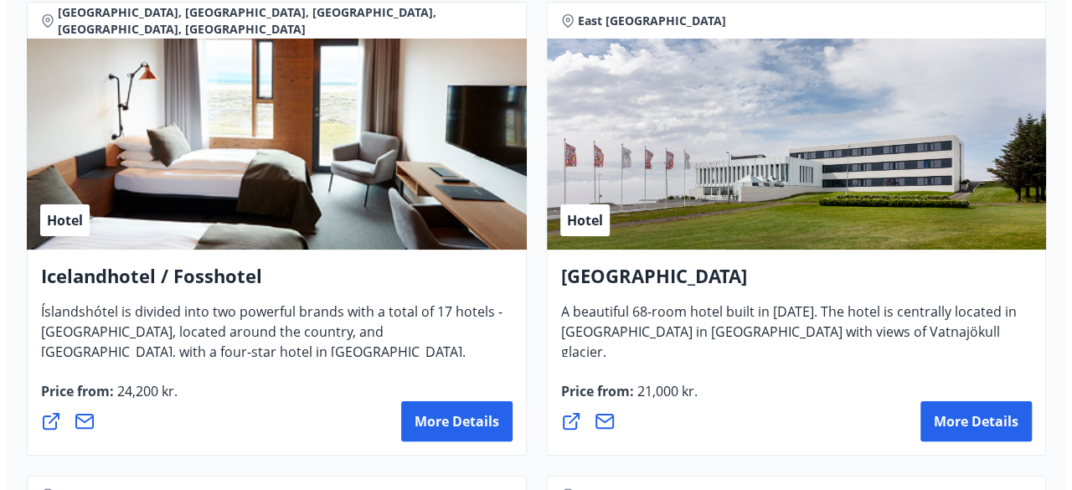
scroll to position [3155, 0]
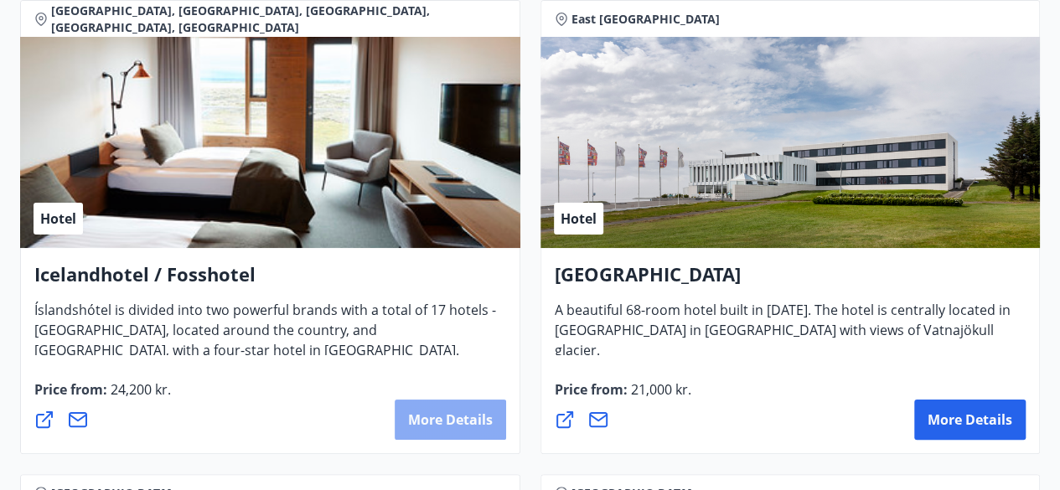
click at [464, 415] on font "More details" at bounding box center [450, 420] width 85 height 18
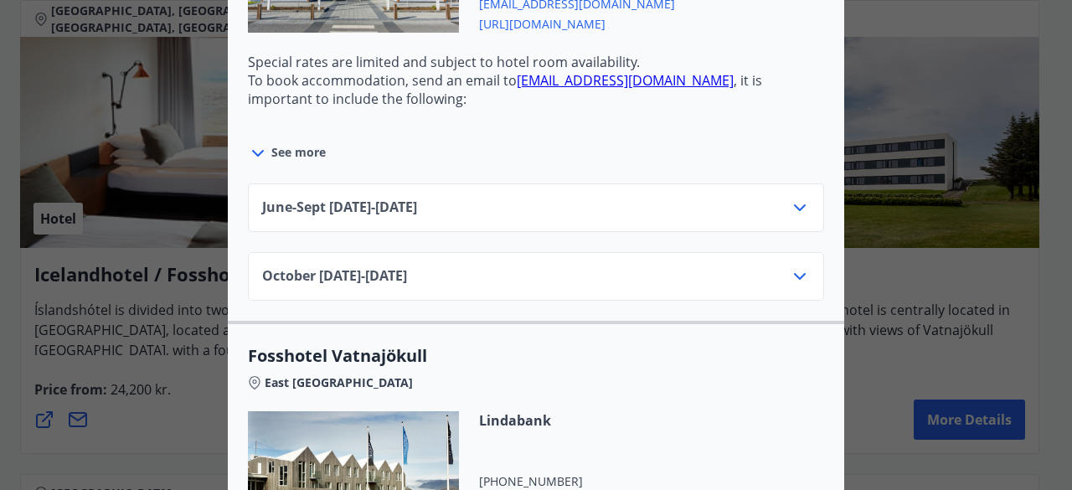
scroll to position [3869, 0]
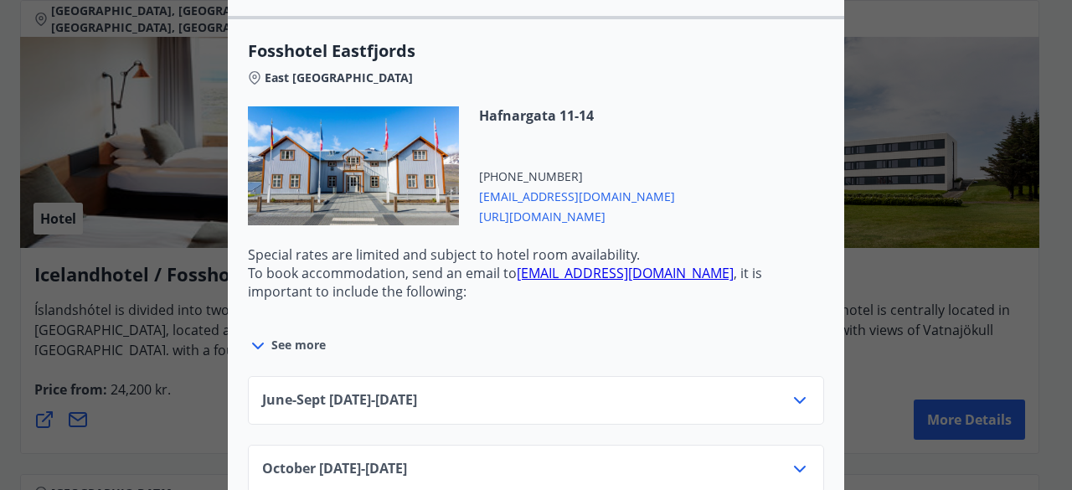
click at [539, 390] on div "June-Sept 01.06.25 - 30.09.25" at bounding box center [536, 407] width 548 height 34
click at [617, 390] on div "June-Sept 01.06.25 - 30.09.25" at bounding box center [536, 407] width 548 height 34
click at [794, 397] on icon at bounding box center [800, 400] width 12 height 7
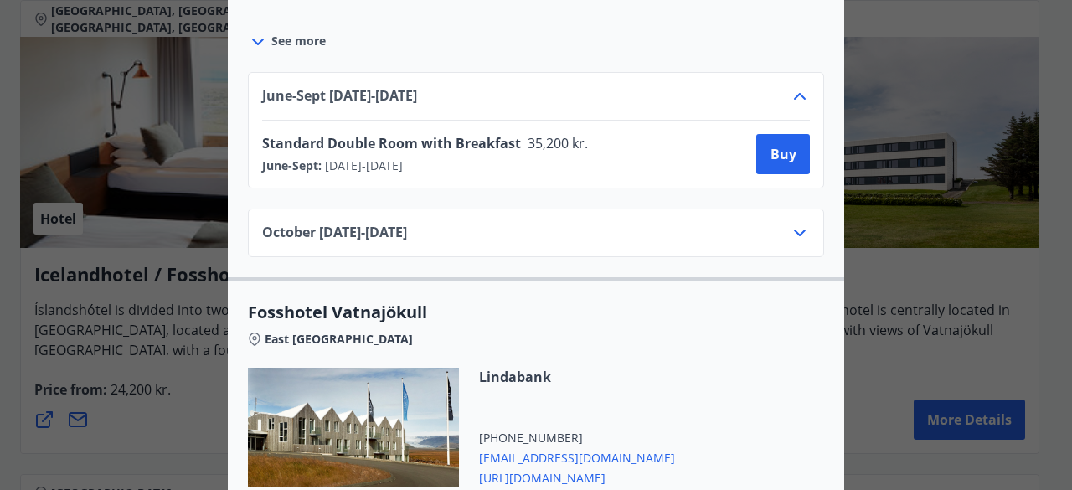
scroll to position [4165, 0]
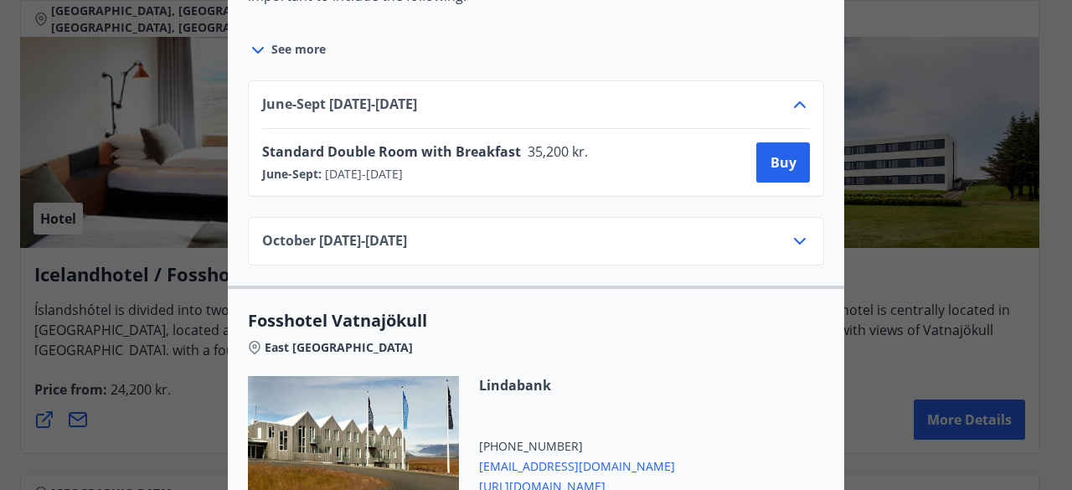
click at [791, 231] on icon at bounding box center [800, 241] width 20 height 20
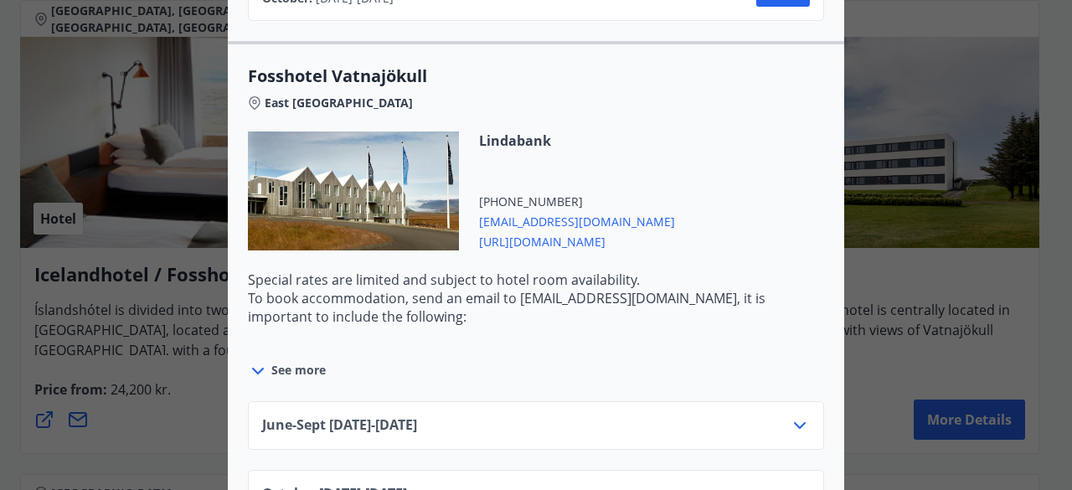
scroll to position [4458, 0]
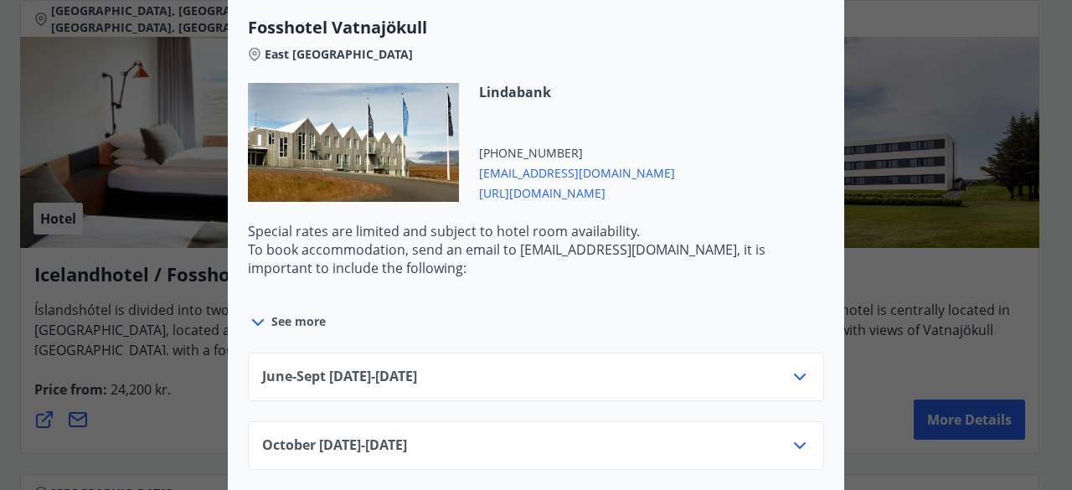
click at [560, 185] on font "https://www.islandshotel.is/is" at bounding box center [542, 193] width 127 height 16
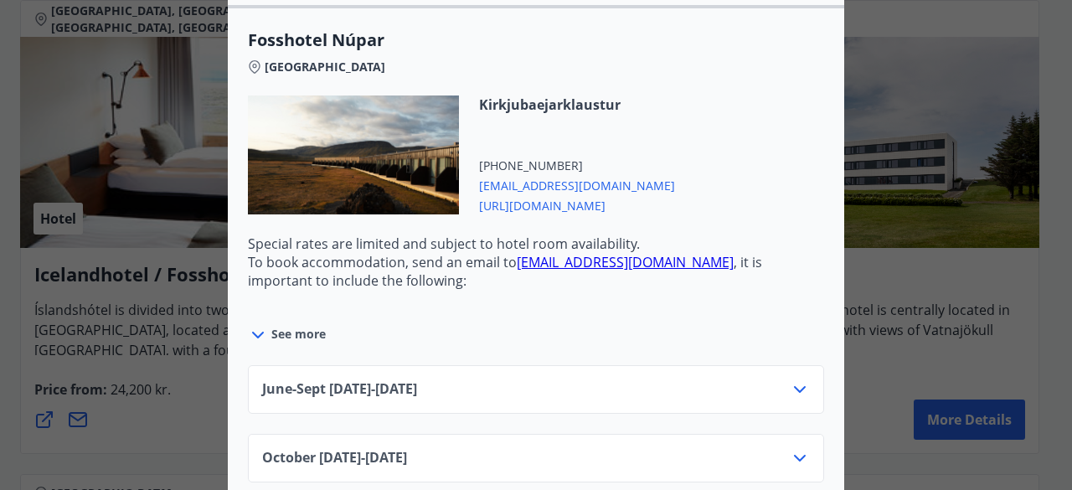
scroll to position [5509, 0]
click at [790, 380] on icon at bounding box center [800, 390] width 20 height 20
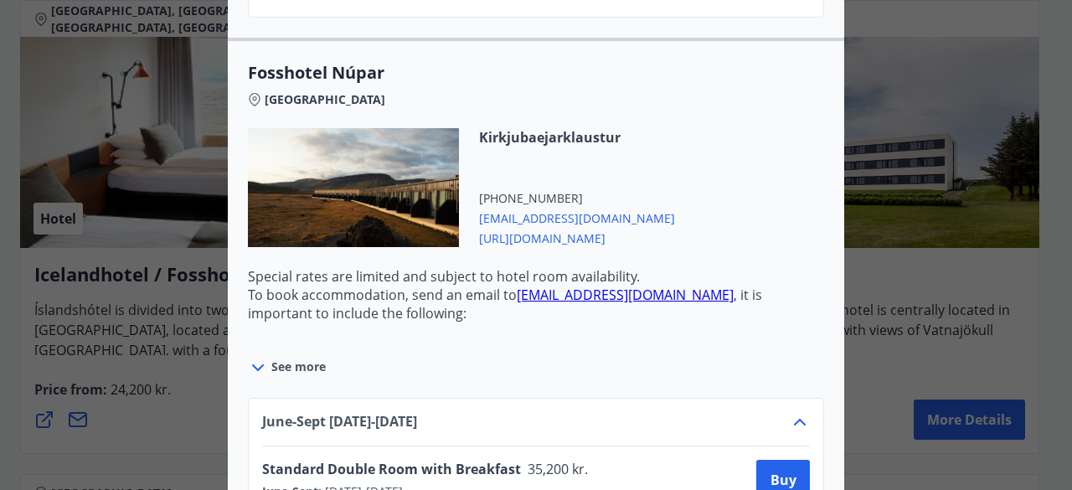
scroll to position [5459, 0]
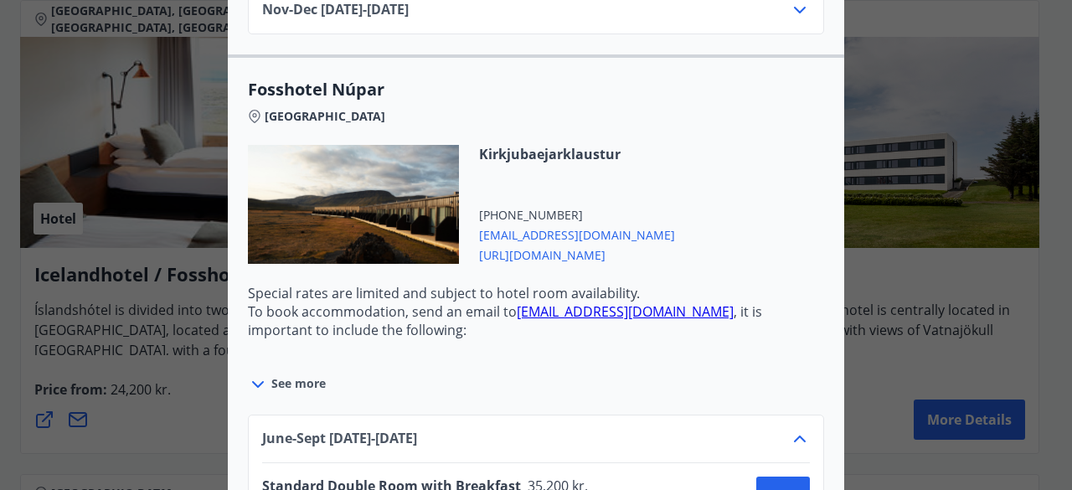
click at [562, 247] on font "https://www.islandshotel.is/is" at bounding box center [542, 255] width 127 height 16
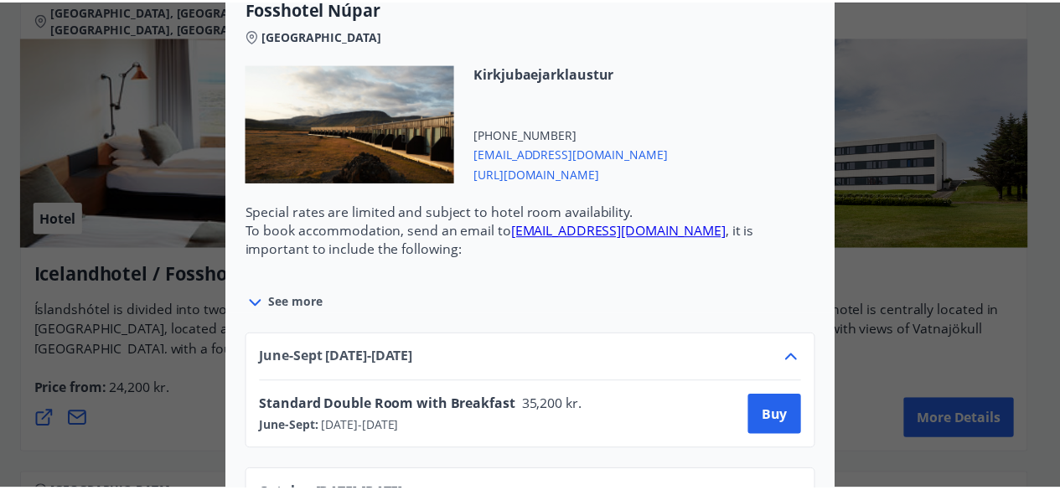
scroll to position [0, 0]
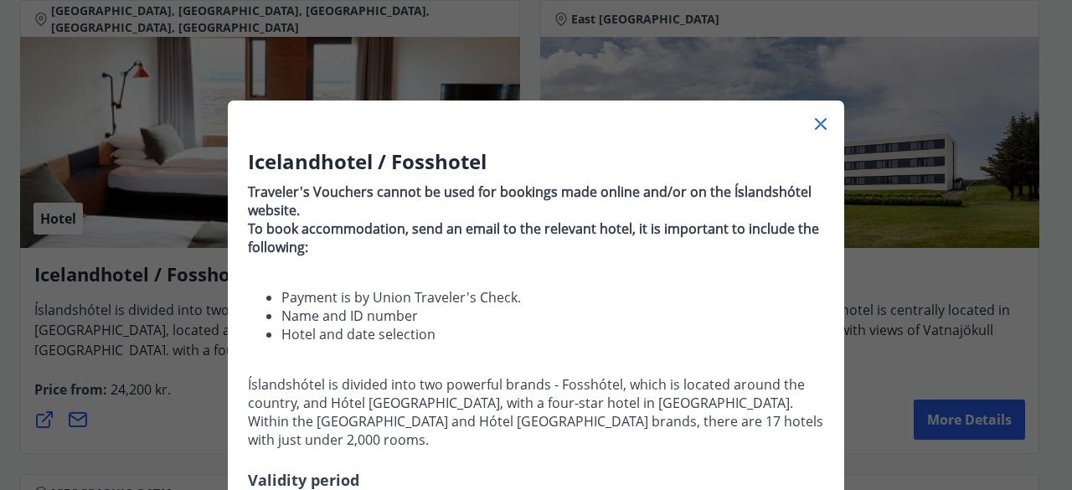
click at [150, 282] on div "Icelandhotel / Fosshotel Traveler's Vouchers cannot be used for bookings made o…" at bounding box center [536, 245] width 1072 height 490
click at [811, 126] on icon at bounding box center [821, 124] width 20 height 20
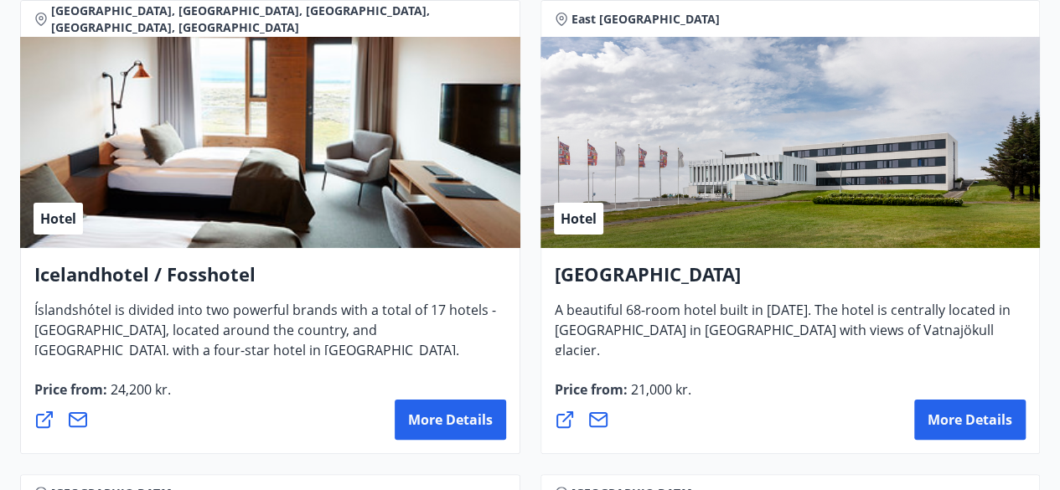
scroll to position [3247, 0]
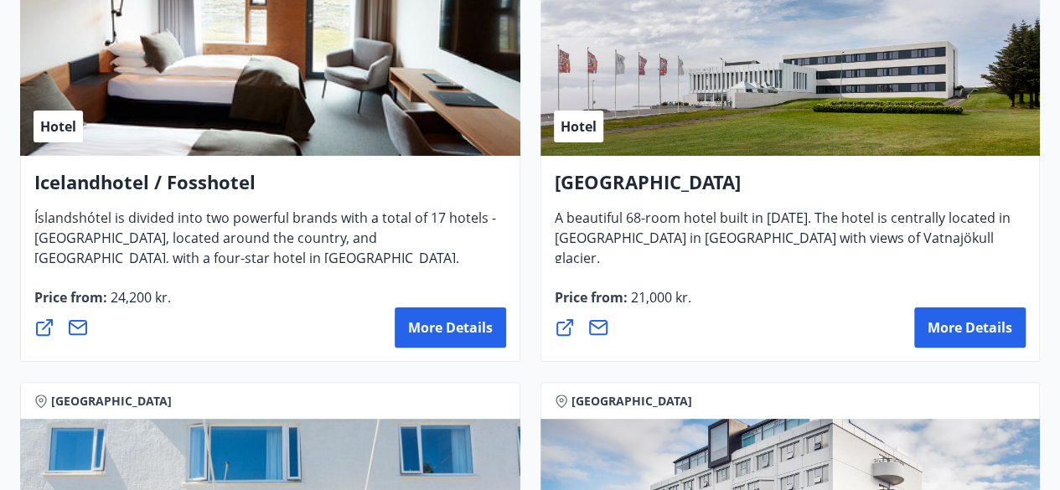
click at [79, 331] on icon at bounding box center [78, 328] width 20 height 20
click at [96, 358] on div "Icelandhotel / Fosshotel Íslandshótel is divided into two powerful brands with …" at bounding box center [270, 259] width 500 height 206
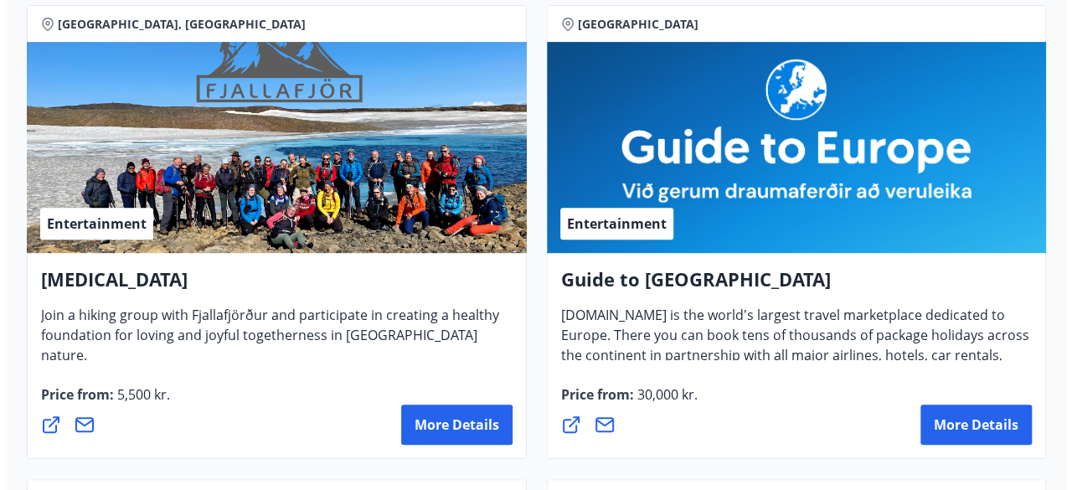
scroll to position [306, 0]
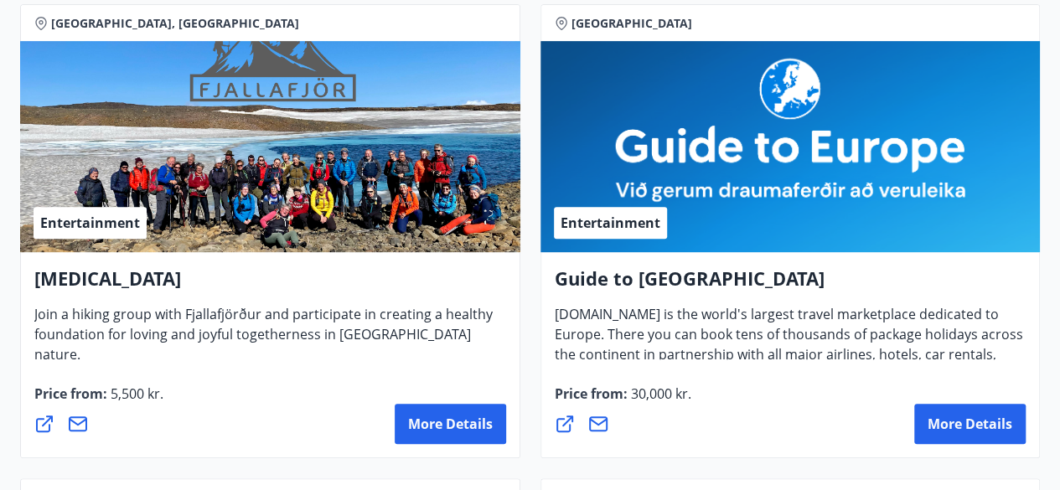
click at [161, 215] on div "Entertainment" at bounding box center [270, 146] width 500 height 211
drag, startPoint x: 469, startPoint y: 400, endPoint x: 473, endPoint y: 433, distance: 33.7
click at [473, 433] on div "Price from : 5,500 kr. More details" at bounding box center [270, 414] width 472 height 60
click at [473, 433] on button "More details" at bounding box center [450, 424] width 111 height 40
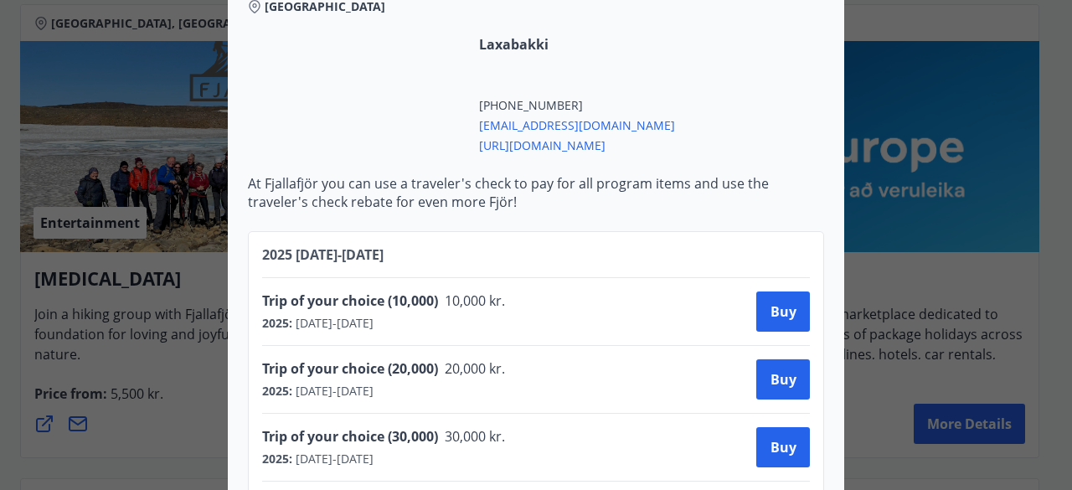
scroll to position [488, 0]
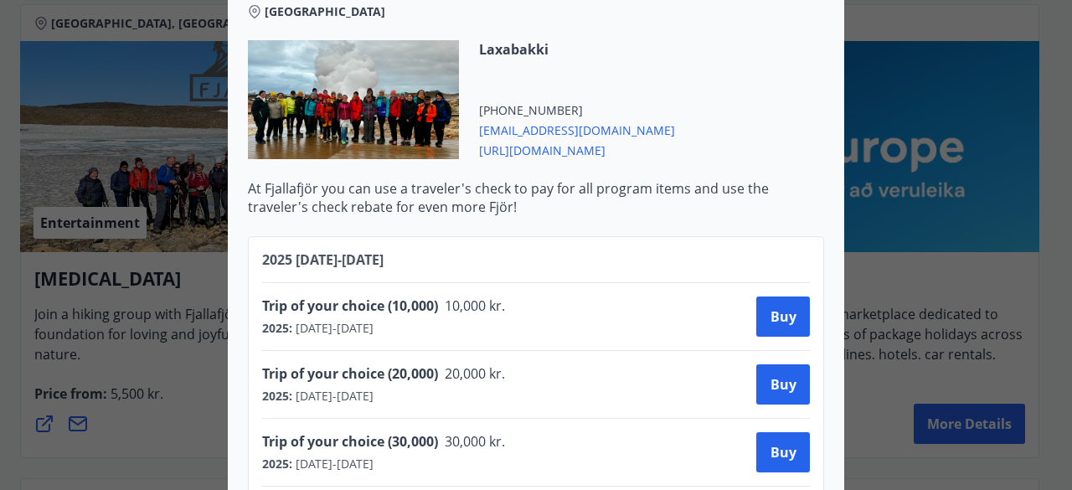
click at [583, 152] on span "https://www.fjallafjor.is/" at bounding box center [577, 149] width 196 height 20
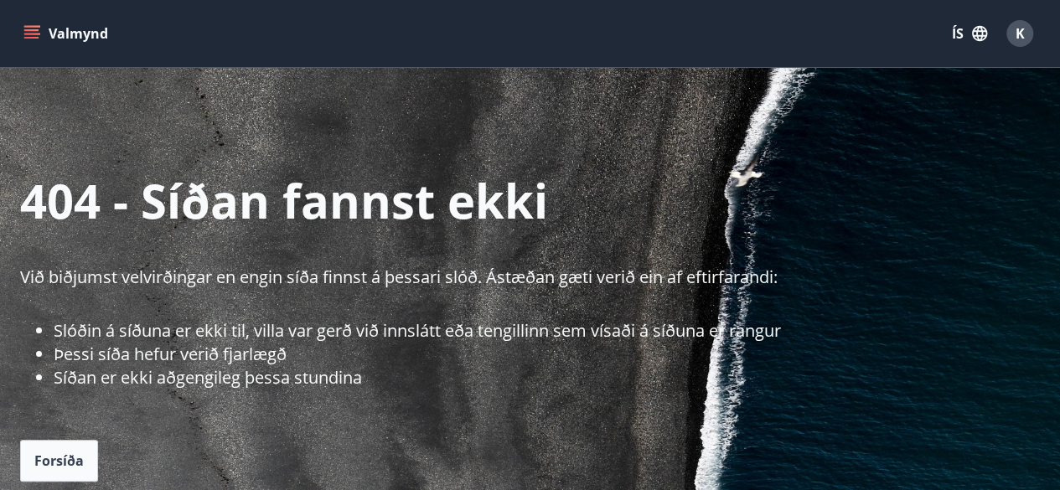
click at [530, 66] on div "Valmynd ÍS K" at bounding box center [530, 33] width 1060 height 67
